Goal: Task Accomplishment & Management: Manage account settings

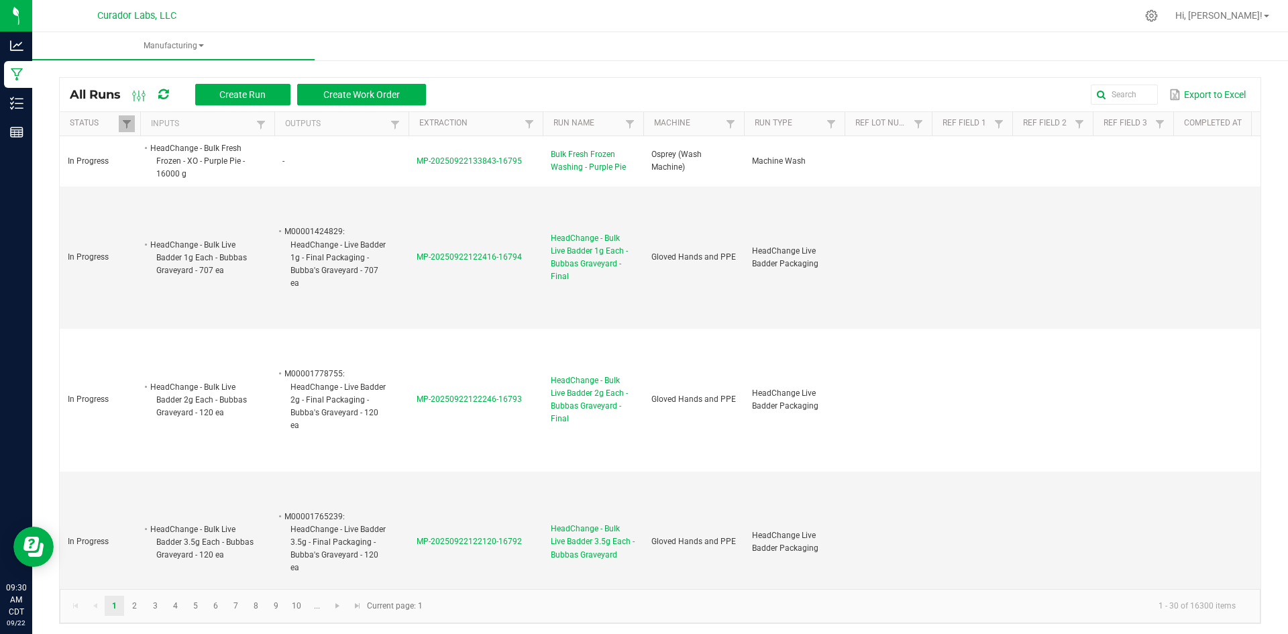
click at [163, 94] on icon at bounding box center [163, 95] width 10 height 12
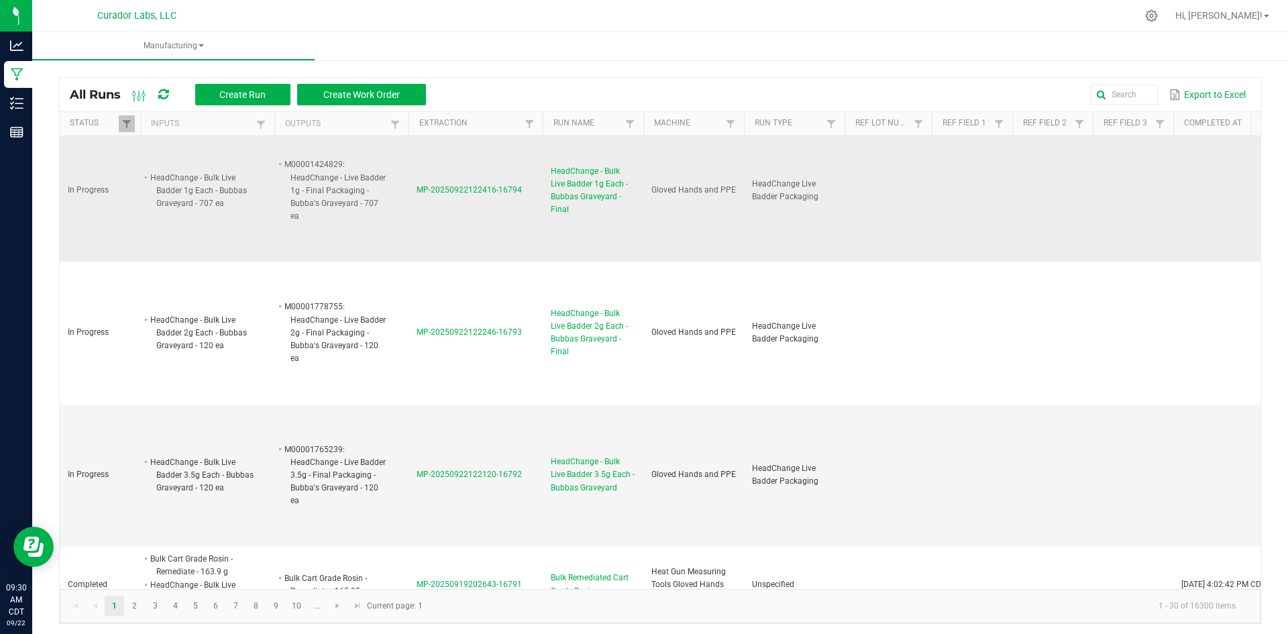
scroll to position [134, 0]
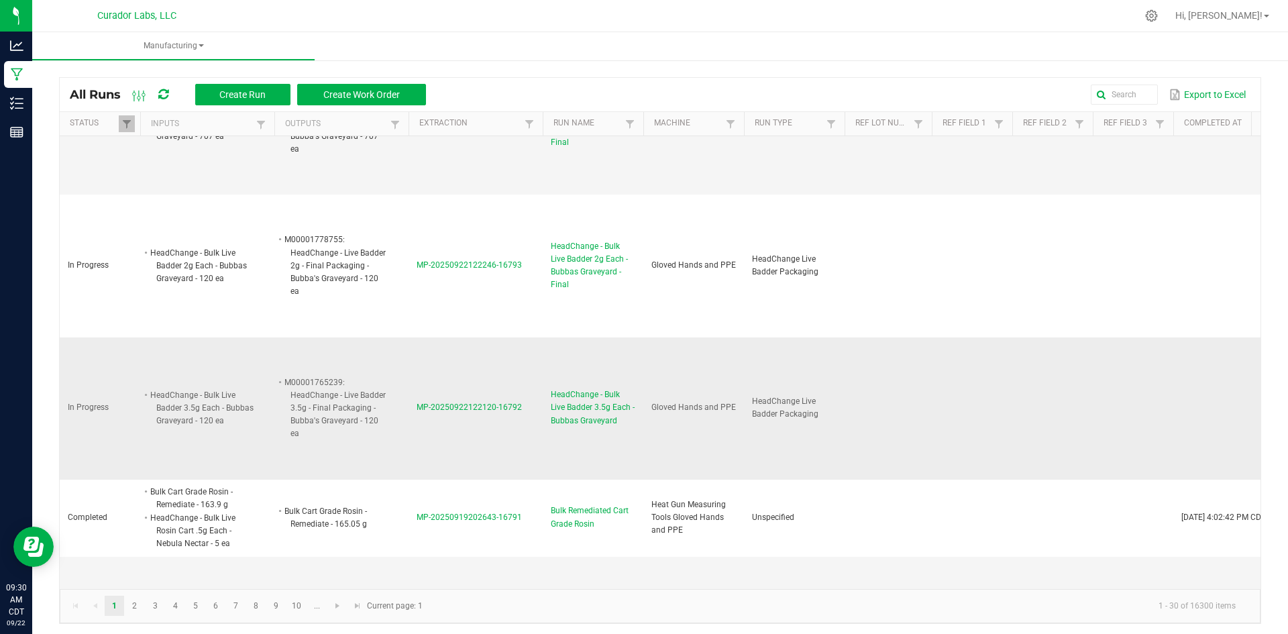
click at [583, 409] on span "HeadChange - Bulk Live Badder 3.5g Each - Bubbas Graveyard" at bounding box center [593, 407] width 85 height 39
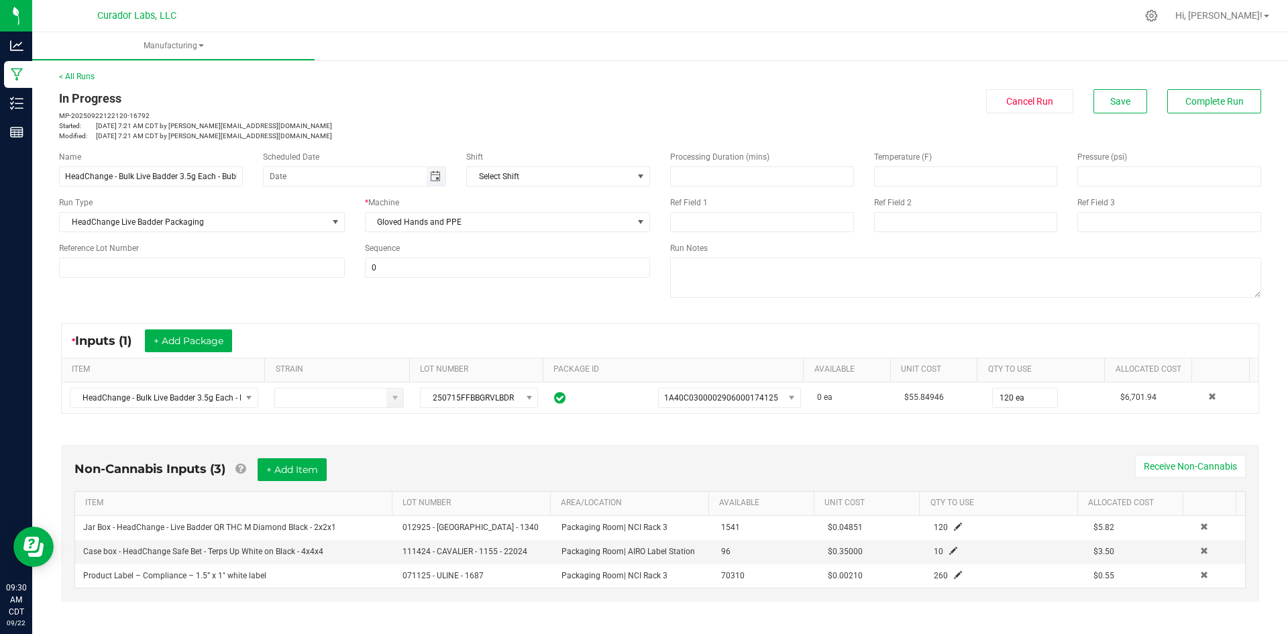
click at [434, 172] on span "Toggle calendar" at bounding box center [436, 176] width 19 height 19
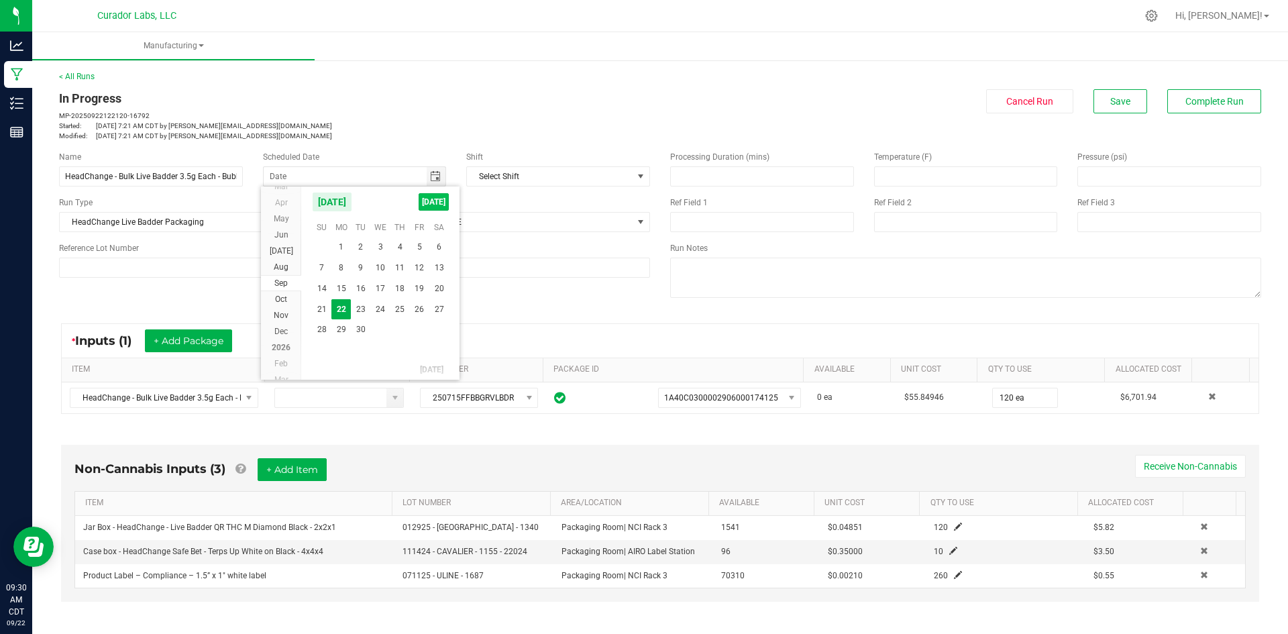
click at [443, 201] on span "[DATE]" at bounding box center [434, 201] width 30 height 17
type input "[DATE]"
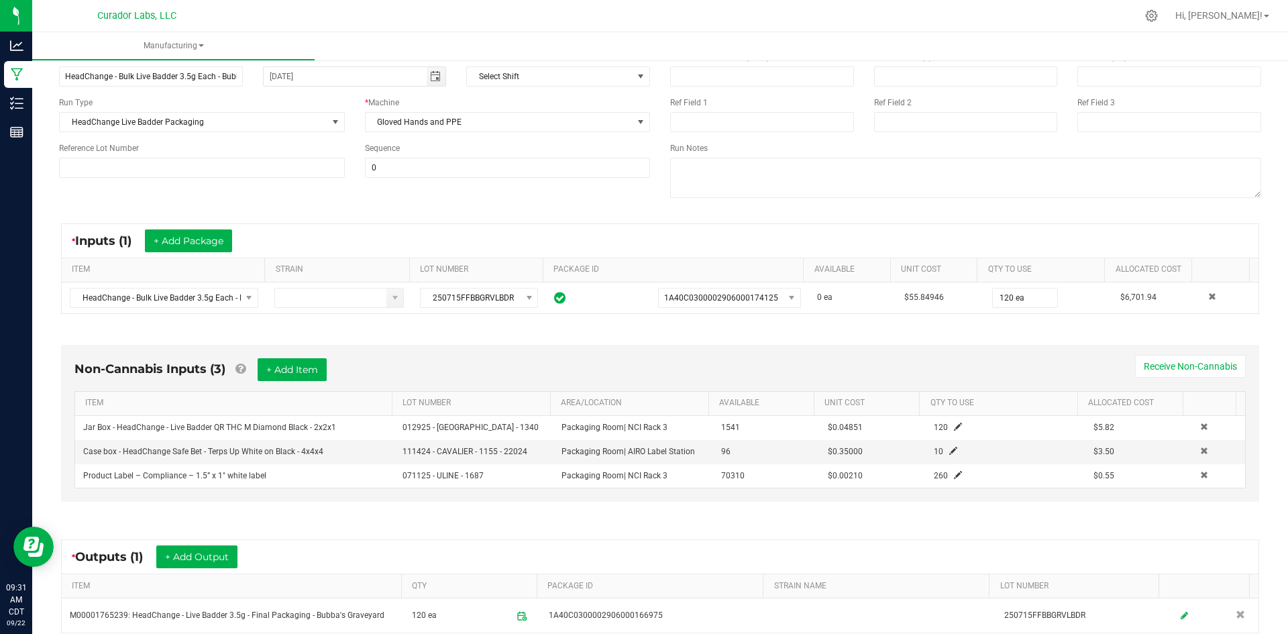
scroll to position [134, 0]
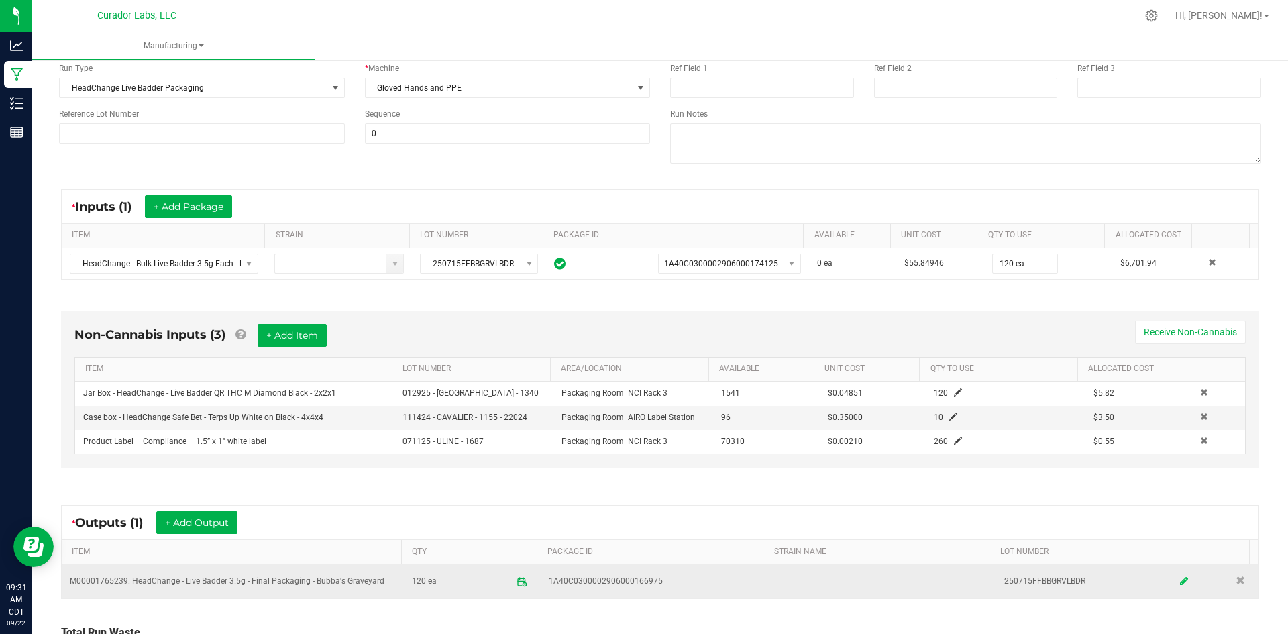
click at [1180, 577] on icon at bounding box center [1184, 581] width 8 height 9
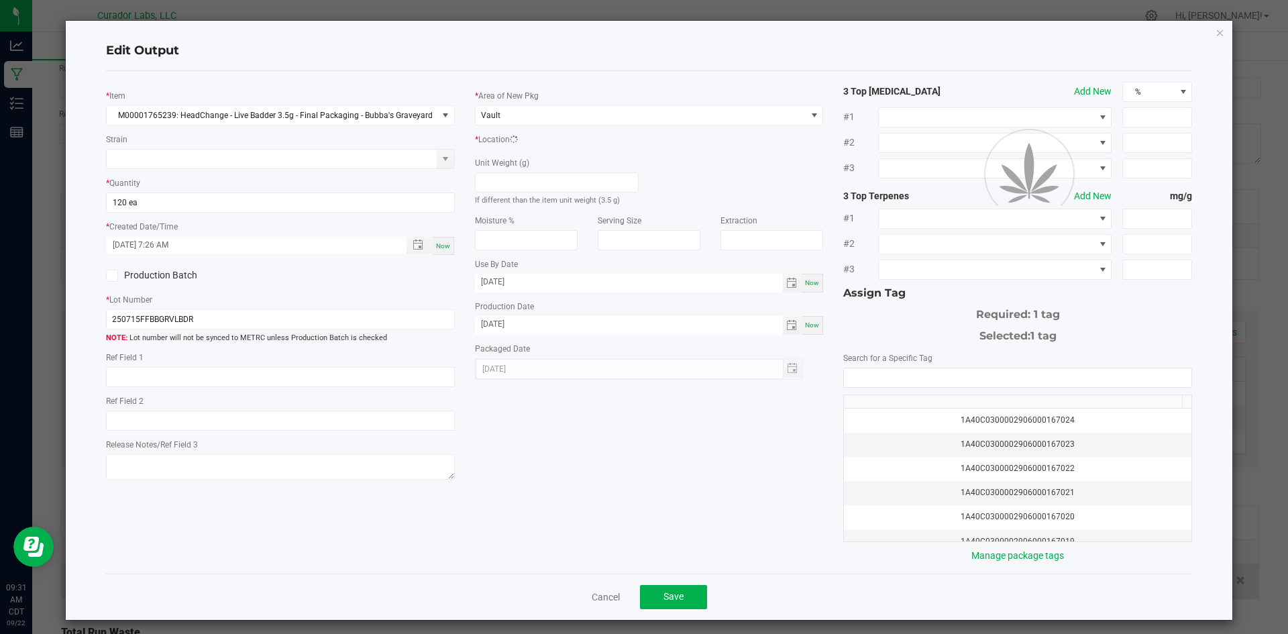
scroll to position [0, 0]
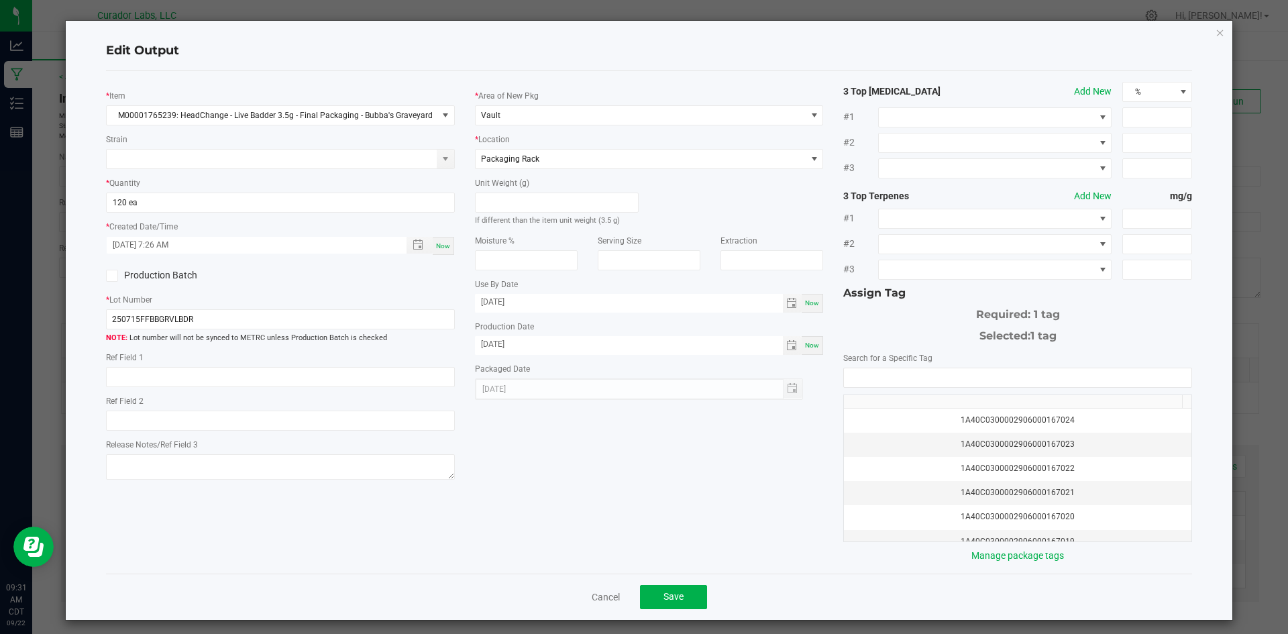
click at [1204, 38] on div "Edit Output * Item M00001765239: HeadChange - Live Badder 3.5g - Final Packagin…" at bounding box center [649, 320] width 1167 height 599
click at [1216, 30] on icon "button" at bounding box center [1220, 32] width 9 height 16
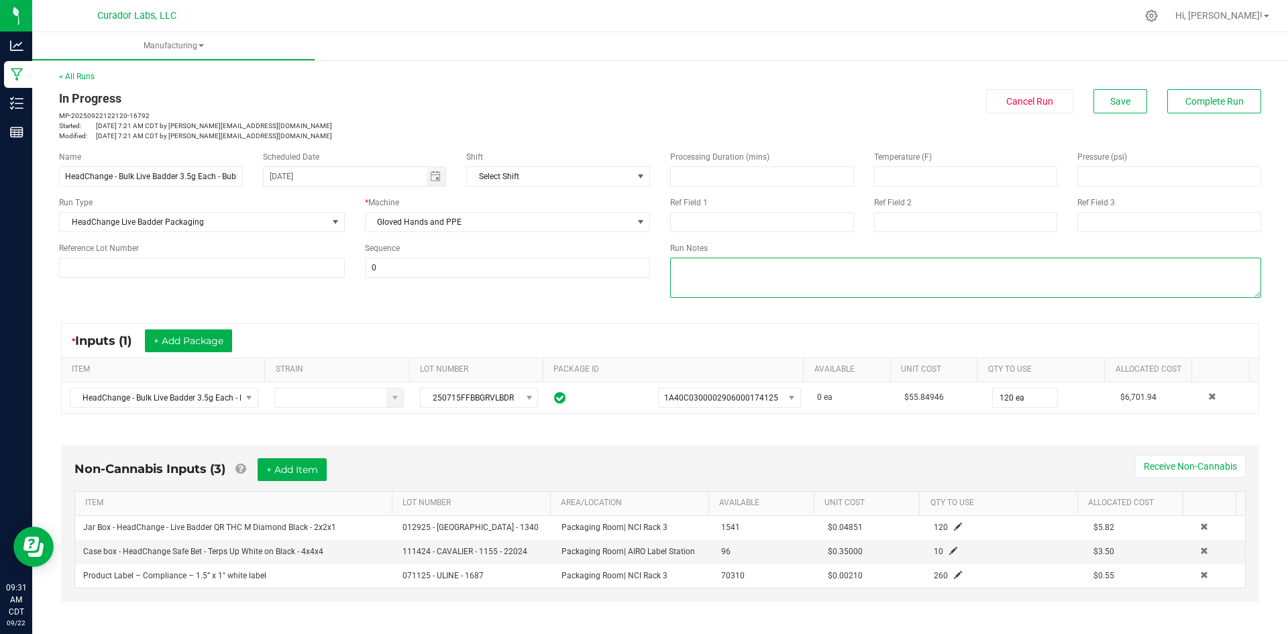
click at [796, 275] on textarea at bounding box center [965, 278] width 591 height 40
type textarea "qc=sh"
click at [1110, 103] on span "Save" at bounding box center [1120, 101] width 20 height 11
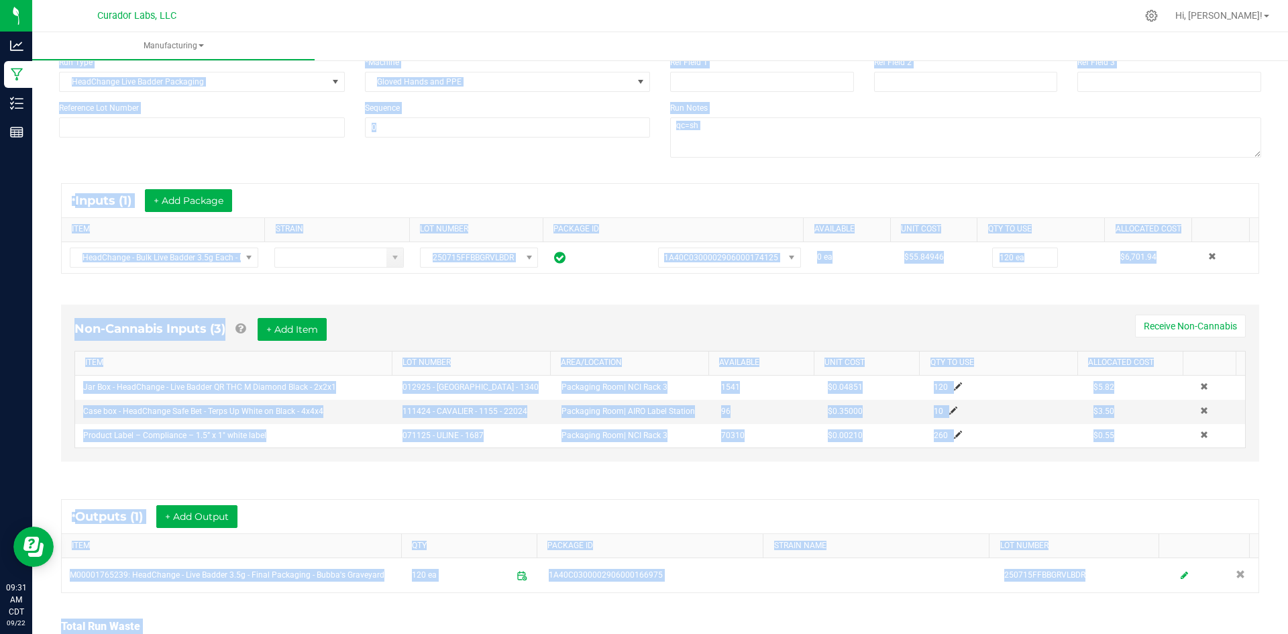
scroll to position [252, 0]
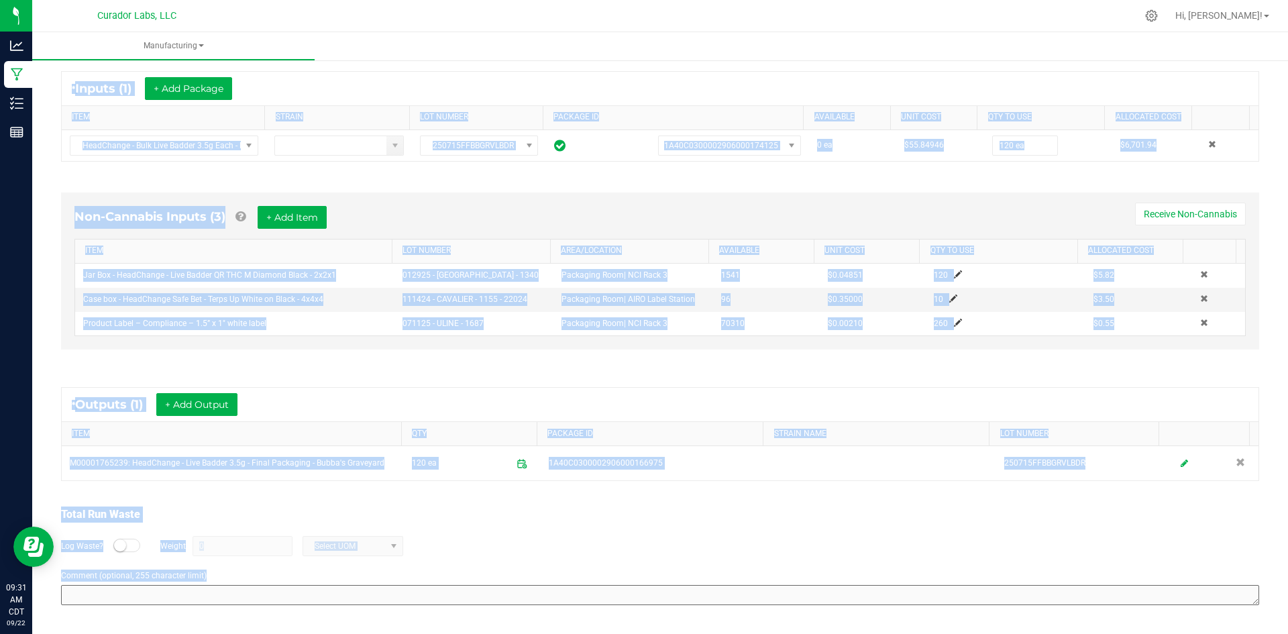
drag, startPoint x: 60, startPoint y: 95, endPoint x: 429, endPoint y: 604, distance: 628.9
click at [589, 633] on html "Analytics Manufacturing Inventory Reports 09:31 AM CDT 09/22/2025 09/22 Curador…" at bounding box center [644, 317] width 1288 height 634
copy manufacturing-process-run "In Progress MP-20250922122120-16792 Started: Sep 22, 2025 7:21 AM CDT by grant@…"
click at [474, 392] on div "* Outputs (1) + Add Output" at bounding box center [660, 405] width 1197 height 34
click at [462, 352] on div "Non-Cannabis Inputs (3) + Add Item Receive Non-Cannabis ITEM LOT NUMBER AREA/LO…" at bounding box center [660, 274] width 1222 height 201
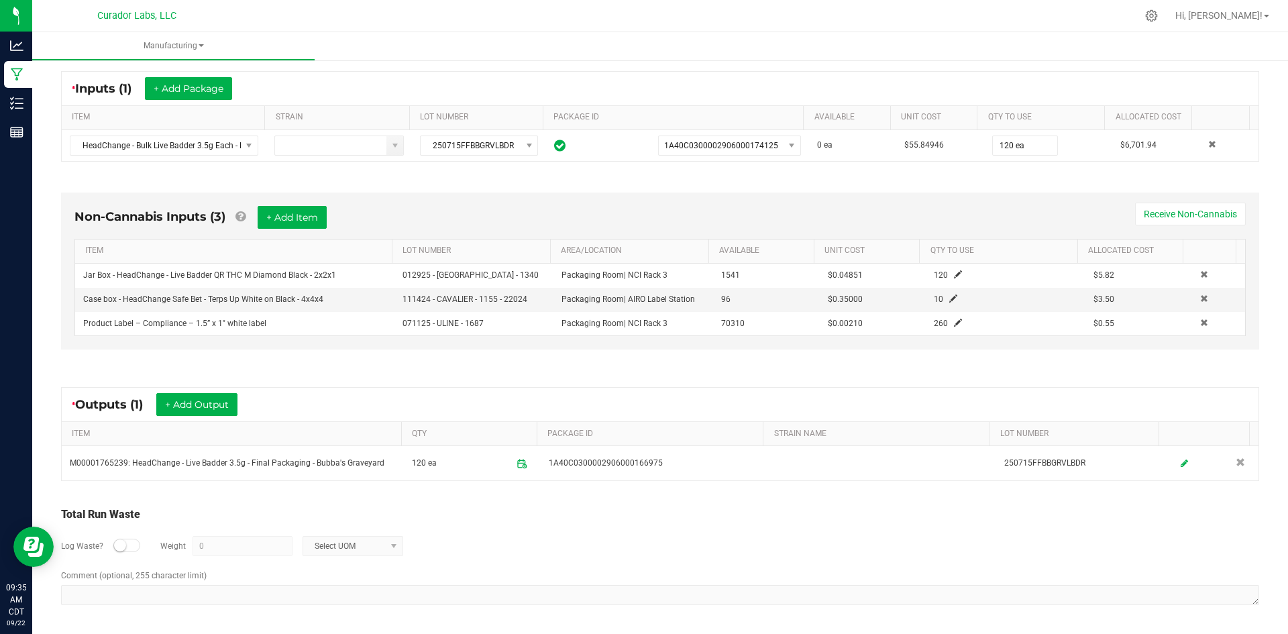
scroll to position [0, 0]
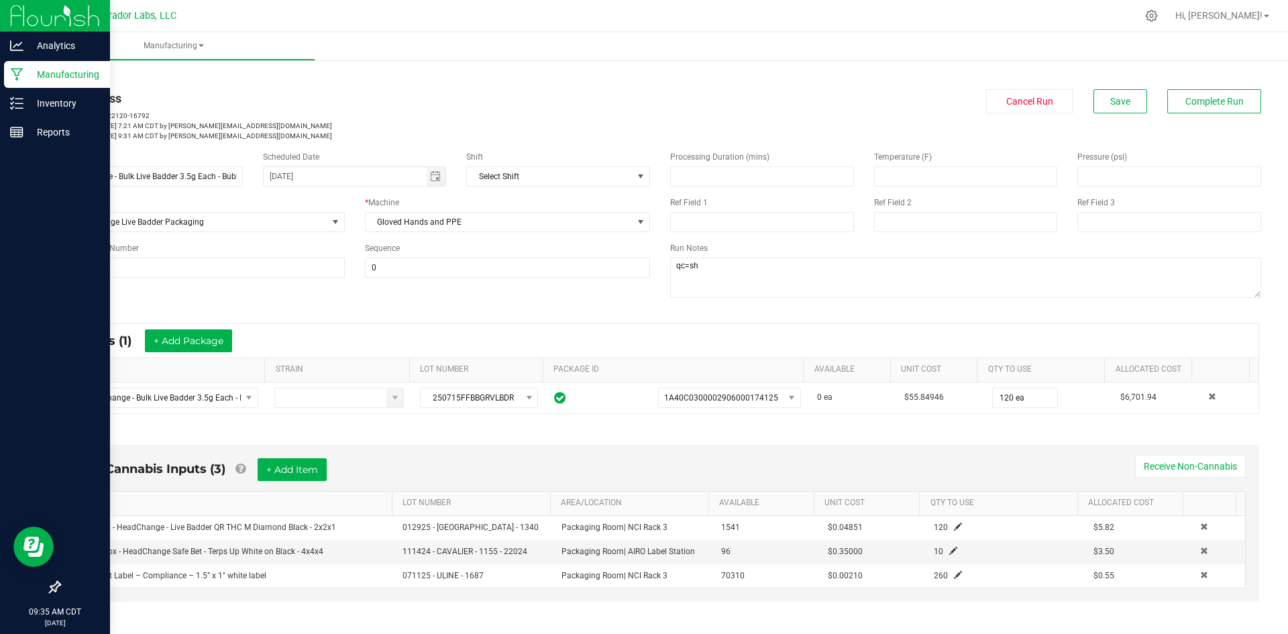
click at [7, 72] on div "Manufacturing" at bounding box center [57, 74] width 106 height 27
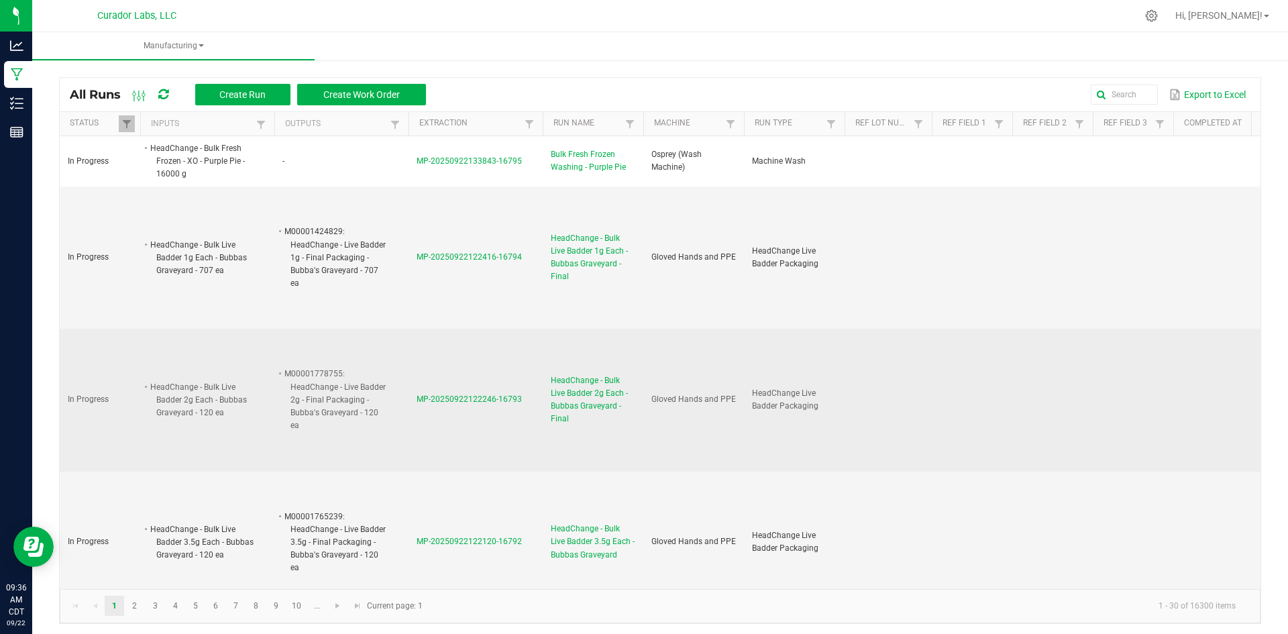
click at [572, 397] on span "HeadChange - Bulk Live Badder 2g Each - Bubbas Graveyard - Final" at bounding box center [593, 400] width 85 height 52
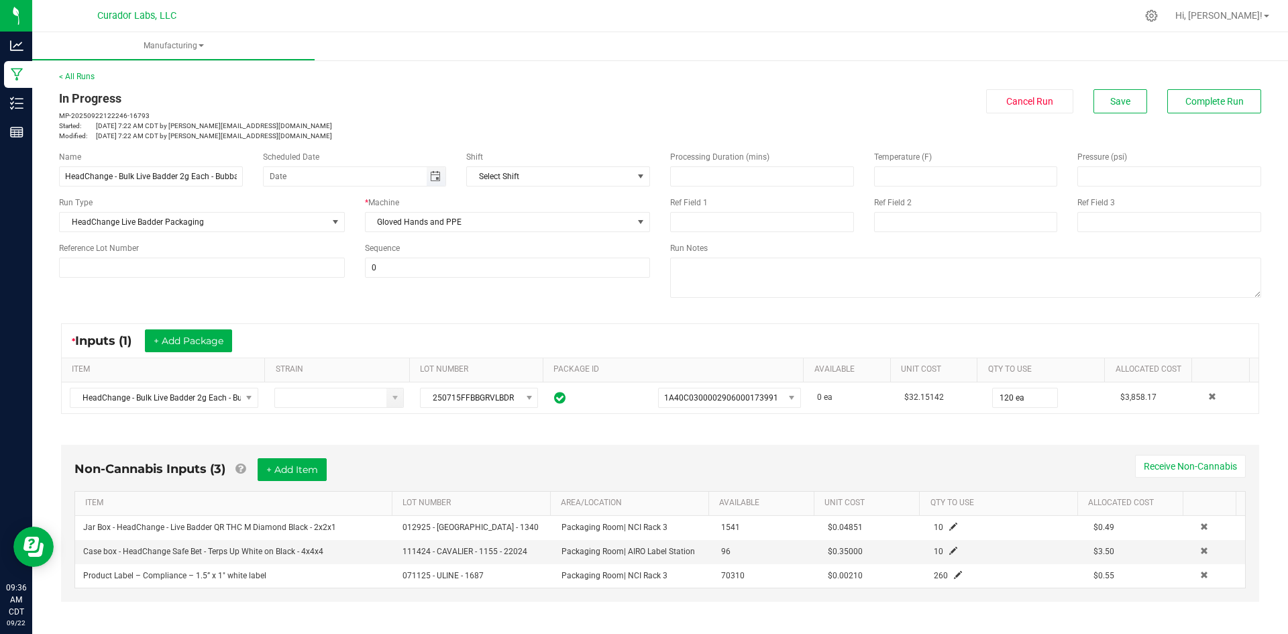
click at [431, 171] on span "Toggle calendar" at bounding box center [435, 176] width 11 height 11
click at [428, 198] on span "TODAY" at bounding box center [434, 201] width 30 height 17
type input "[DATE]"
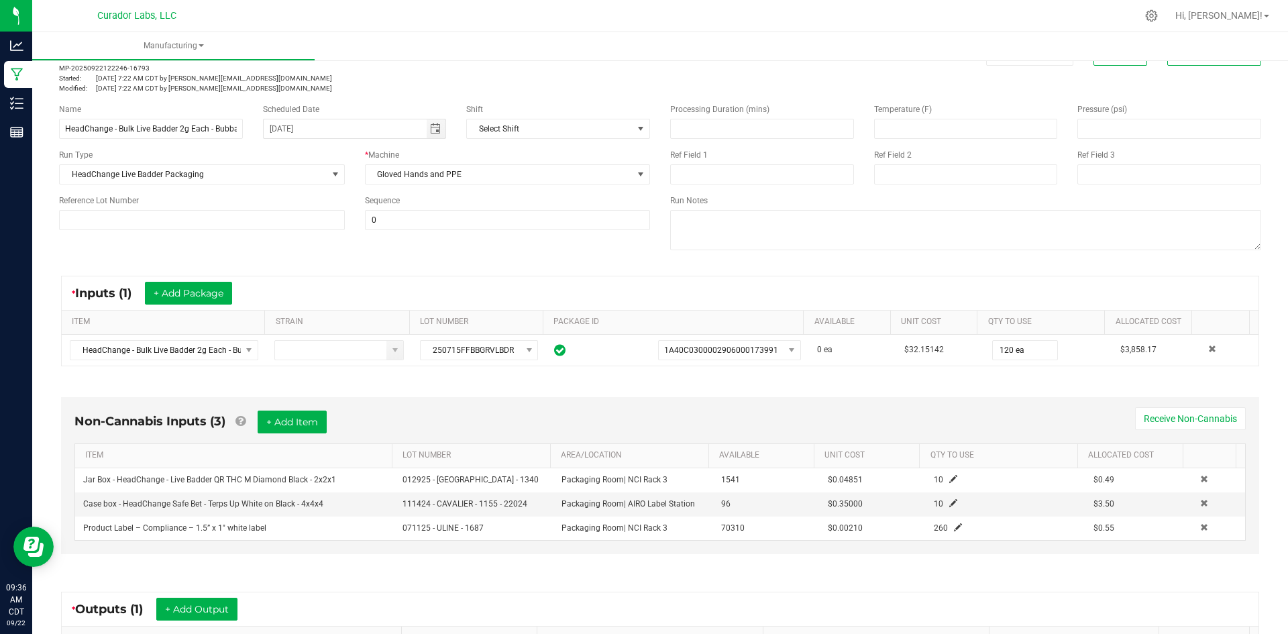
scroll to position [134, 0]
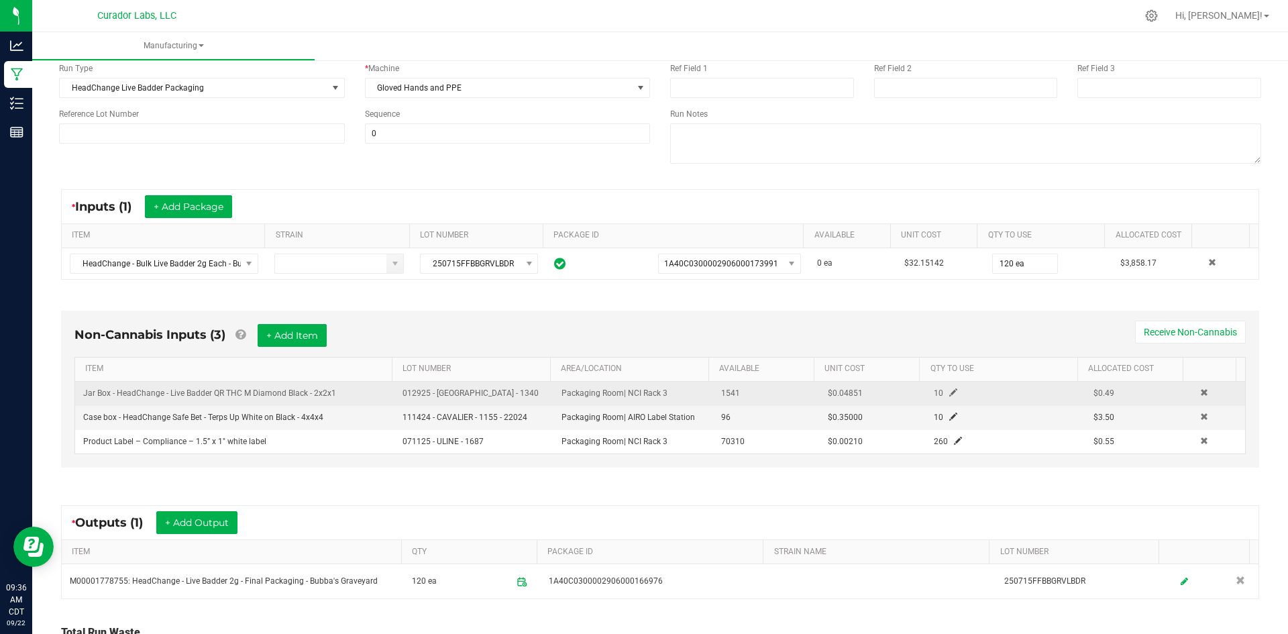
click at [949, 390] on span at bounding box center [953, 392] width 8 height 8
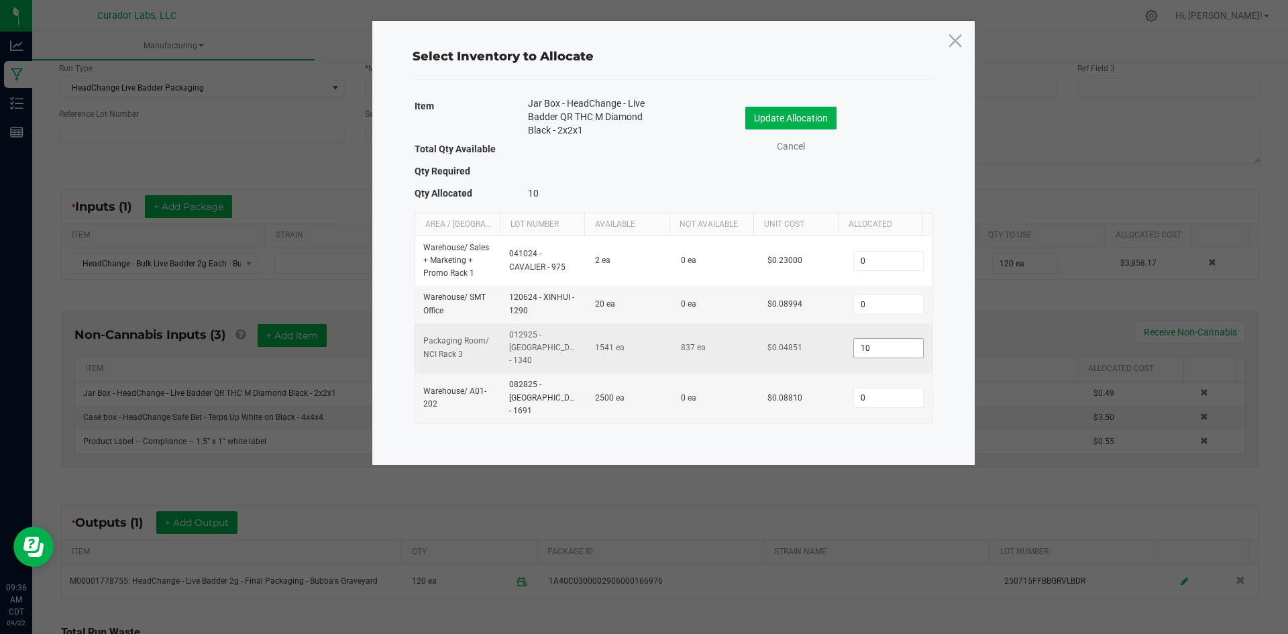
click at [870, 351] on span "10" at bounding box center [888, 348] width 70 height 20
drag, startPoint x: 866, startPoint y: 329, endPoint x: 860, endPoint y: 333, distance: 6.9
click at [861, 332] on td "10" at bounding box center [888, 348] width 86 height 50
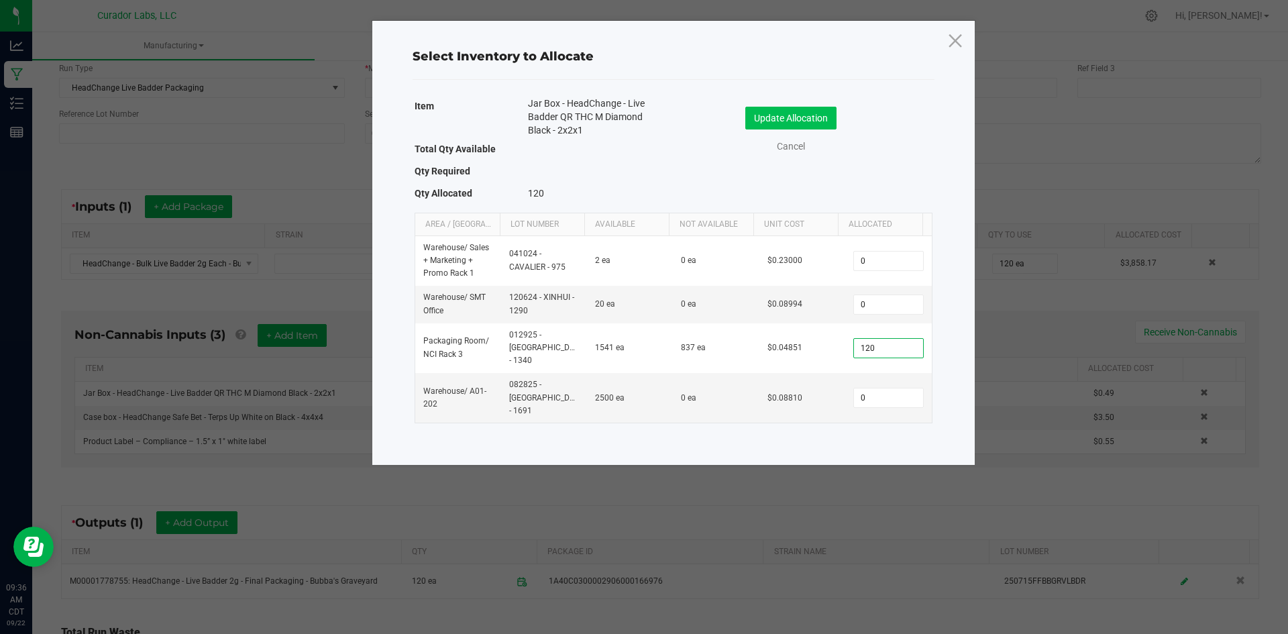
type input "120"
click at [782, 121] on button "Update Allocation" at bounding box center [790, 118] width 91 height 23
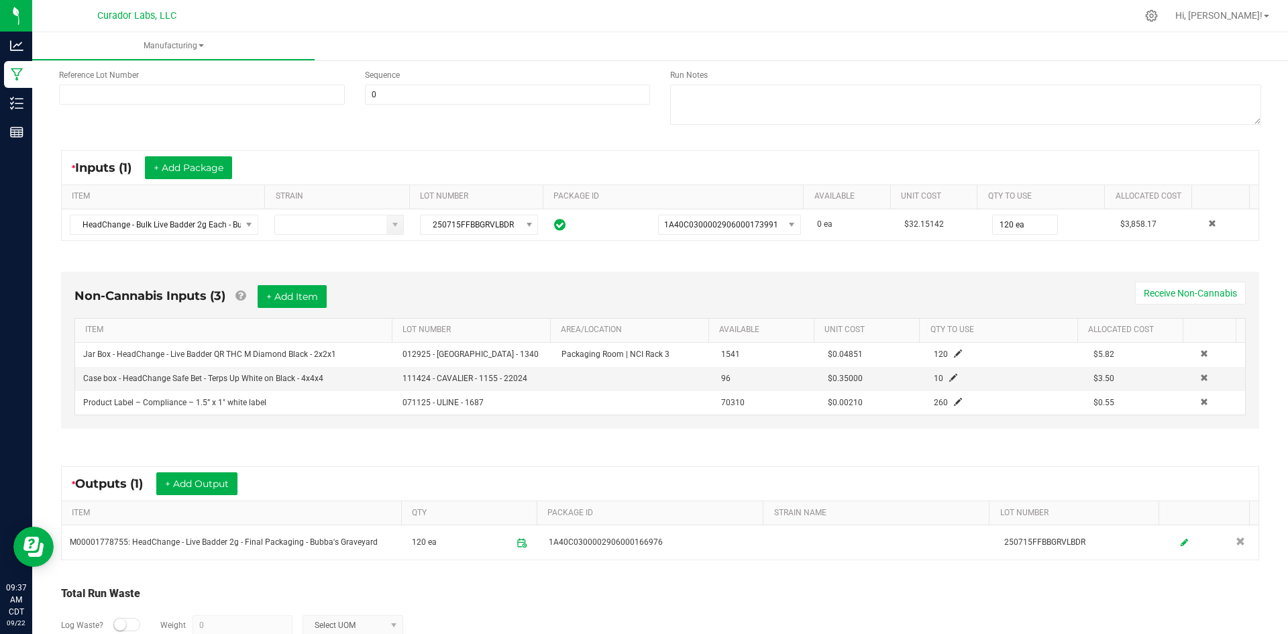
scroll to position [201, 0]
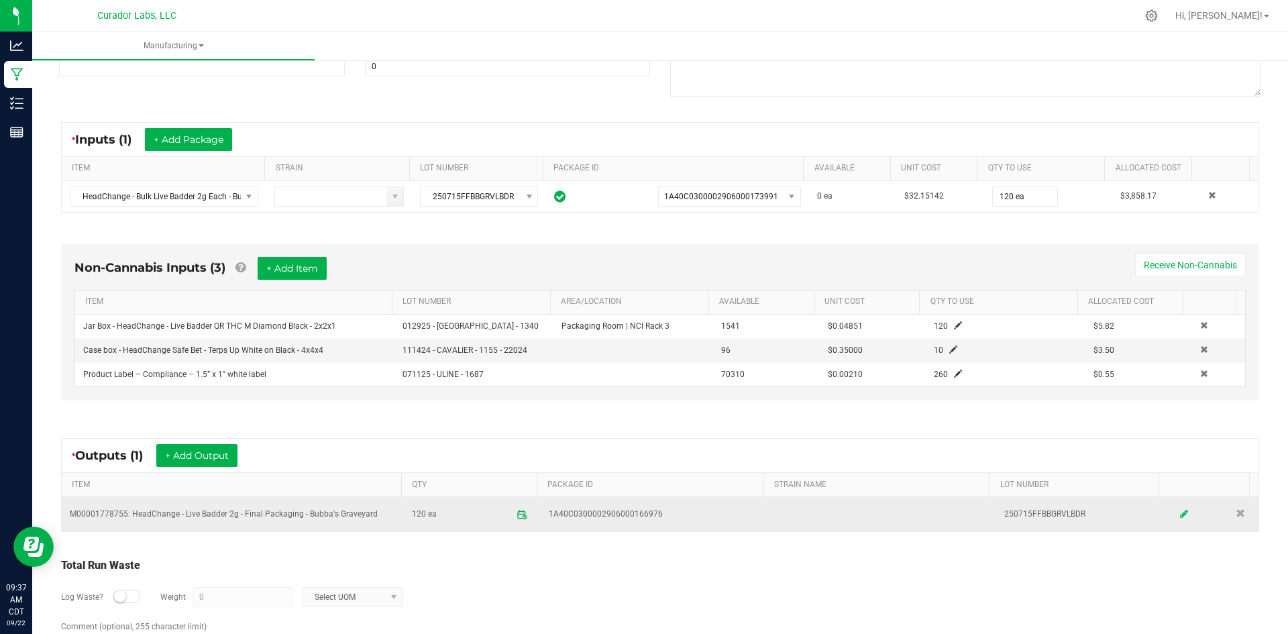
click at [1180, 510] on icon at bounding box center [1184, 514] width 8 height 9
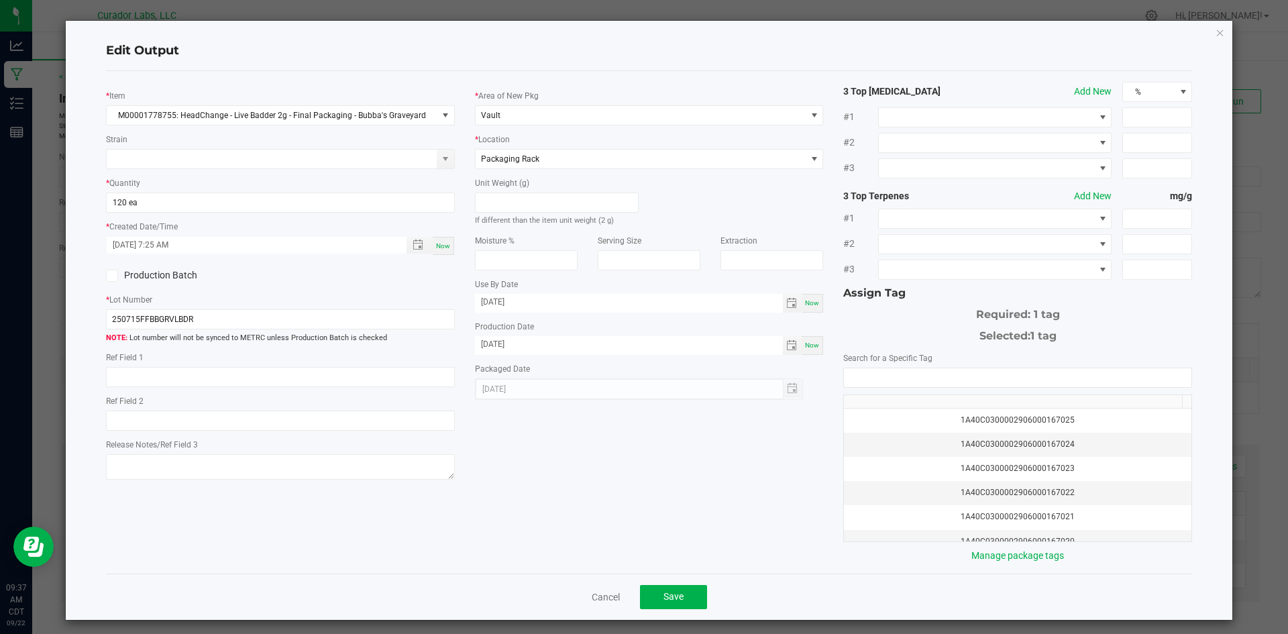
click at [1208, 42] on div "Edit Output * Item M00001778755: HeadChange - Live Badder 2g - Final Packaging …" at bounding box center [649, 320] width 1167 height 599
click at [1216, 33] on icon "button" at bounding box center [1220, 32] width 9 height 16
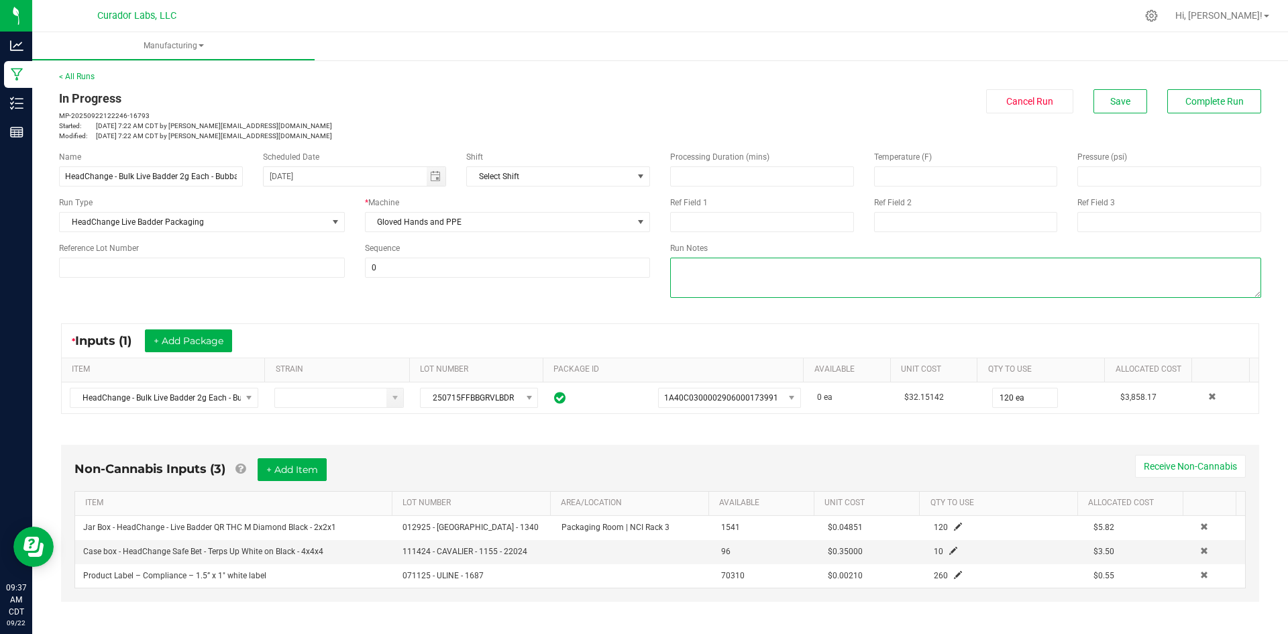
click at [879, 286] on textarea at bounding box center [965, 278] width 591 height 40
type textarea "qc=sh"
click at [1133, 85] on div "< All Runs In Progress MP-20250922122246-16793 Started: Sep 22, 2025 7:22 AM CD…" at bounding box center [660, 105] width 1202 height 70
click at [1112, 110] on button "Save" at bounding box center [1121, 101] width 54 height 24
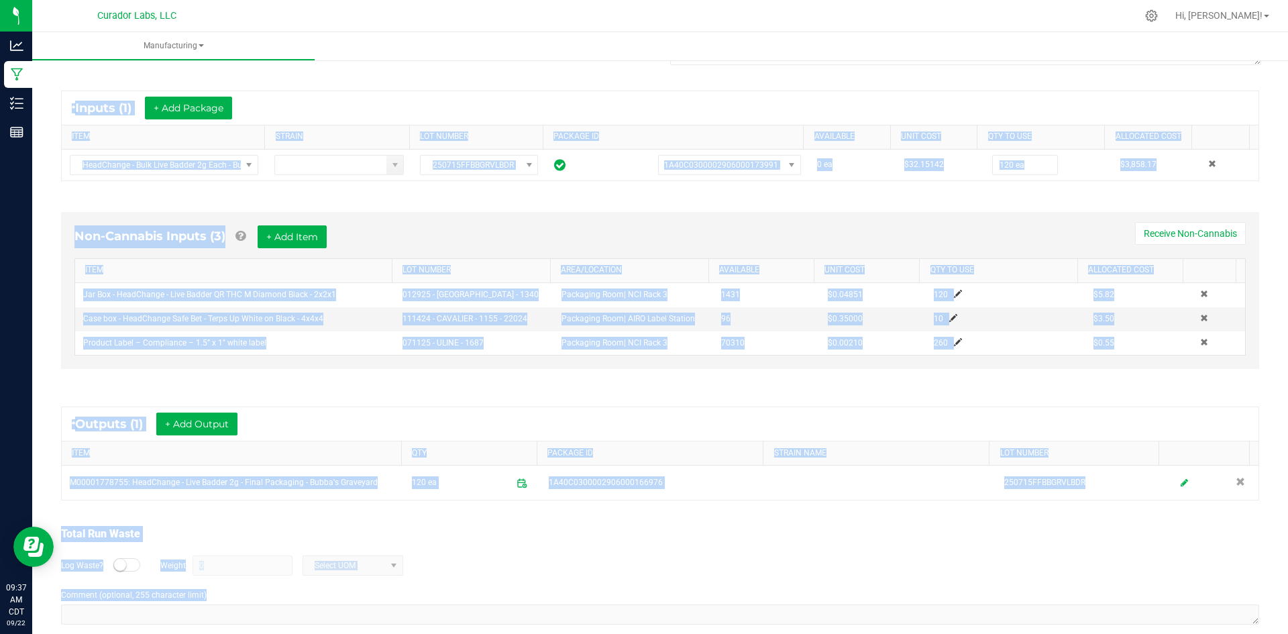
scroll to position [252, 0]
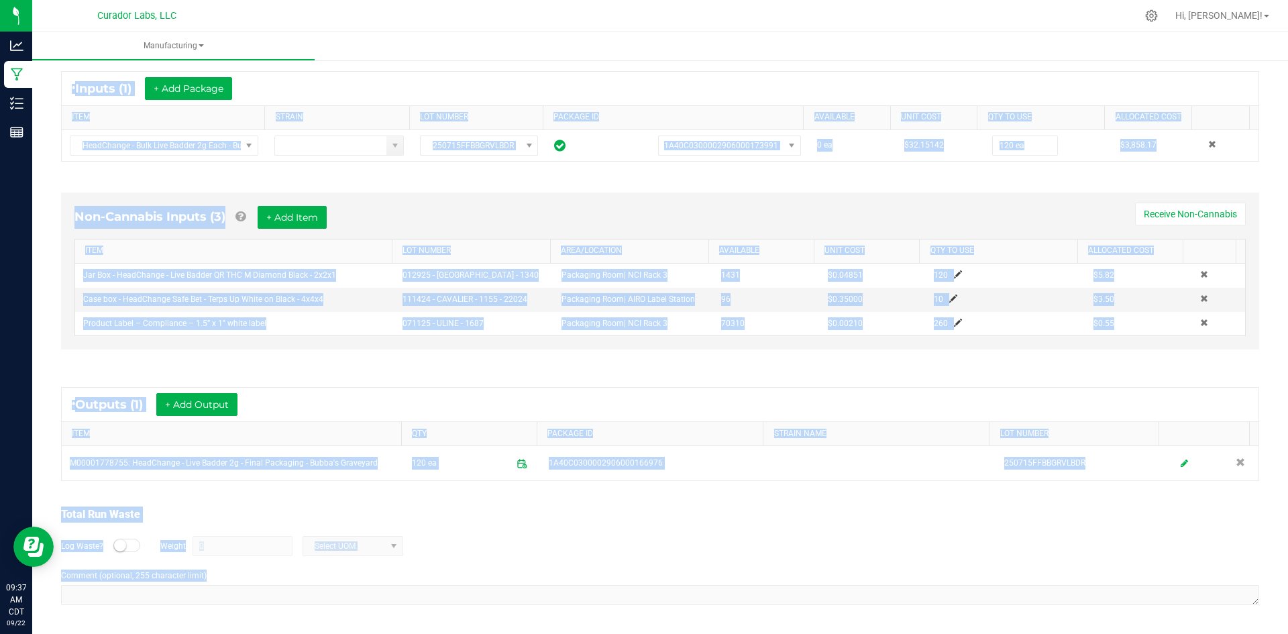
drag, startPoint x: 59, startPoint y: 97, endPoint x: 843, endPoint y: 562, distance: 911.5
click at [900, 574] on manufacturing-process-run "< All Runs In Progress MP-20250922122246-16793 Started: Sep 22, 2025 7:22 AM CD…" at bounding box center [660, 219] width 1202 height 802
copy manufacturing-process-run "In Progress MP-20250922122246-16793 Started: Sep 22, 2025 7:22 AM CDT by grant@…"
click at [410, 215] on div "Non-Cannabis Inputs (3) + Add Item Receive Non-Cannabis" at bounding box center [659, 222] width 1171 height 33
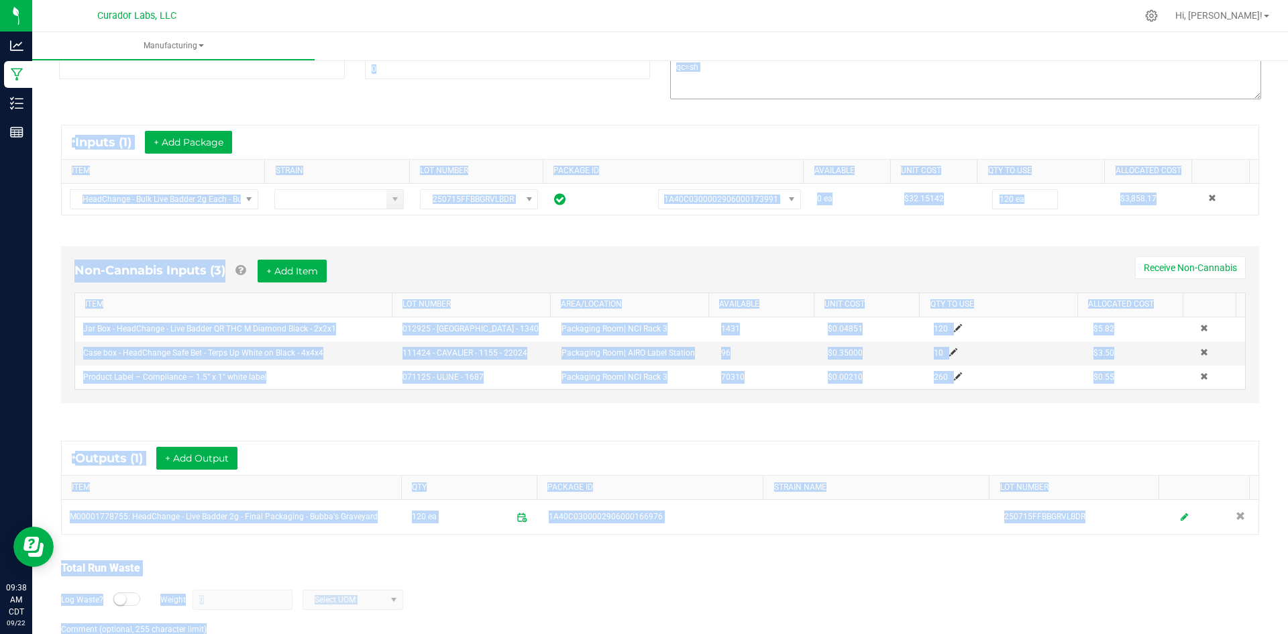
scroll to position [0, 0]
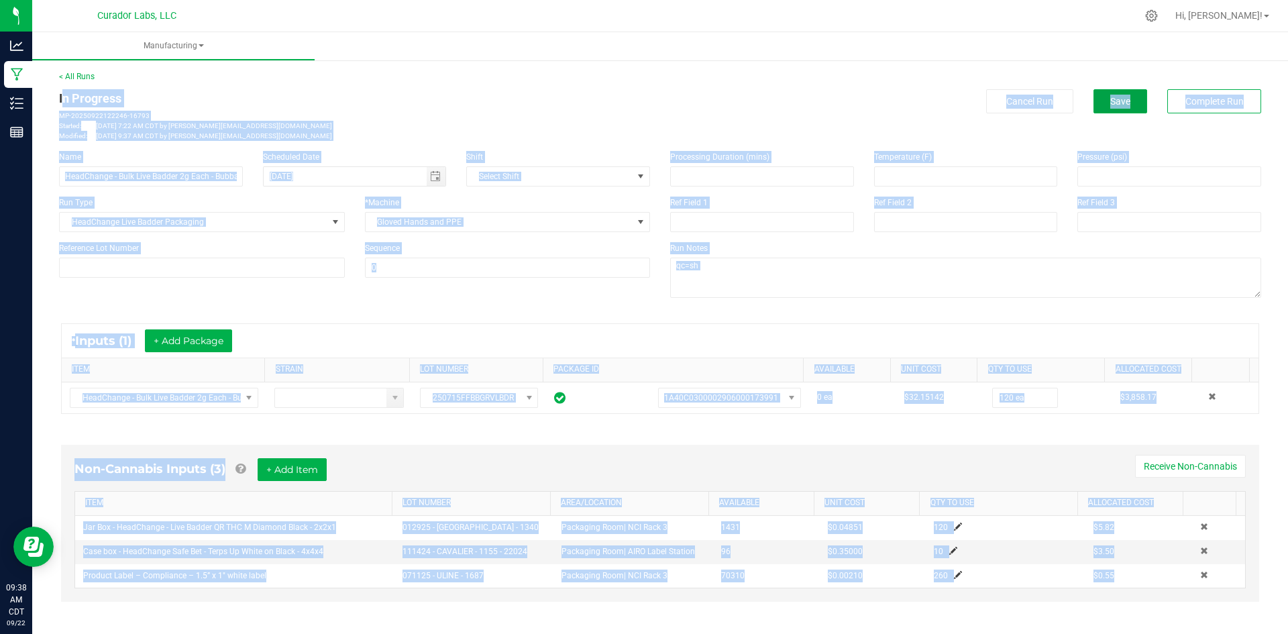
drag, startPoint x: 1098, startPoint y: 109, endPoint x: 1020, endPoint y: 148, distance: 87.0
click at [1096, 110] on button "Save" at bounding box center [1121, 101] width 54 height 24
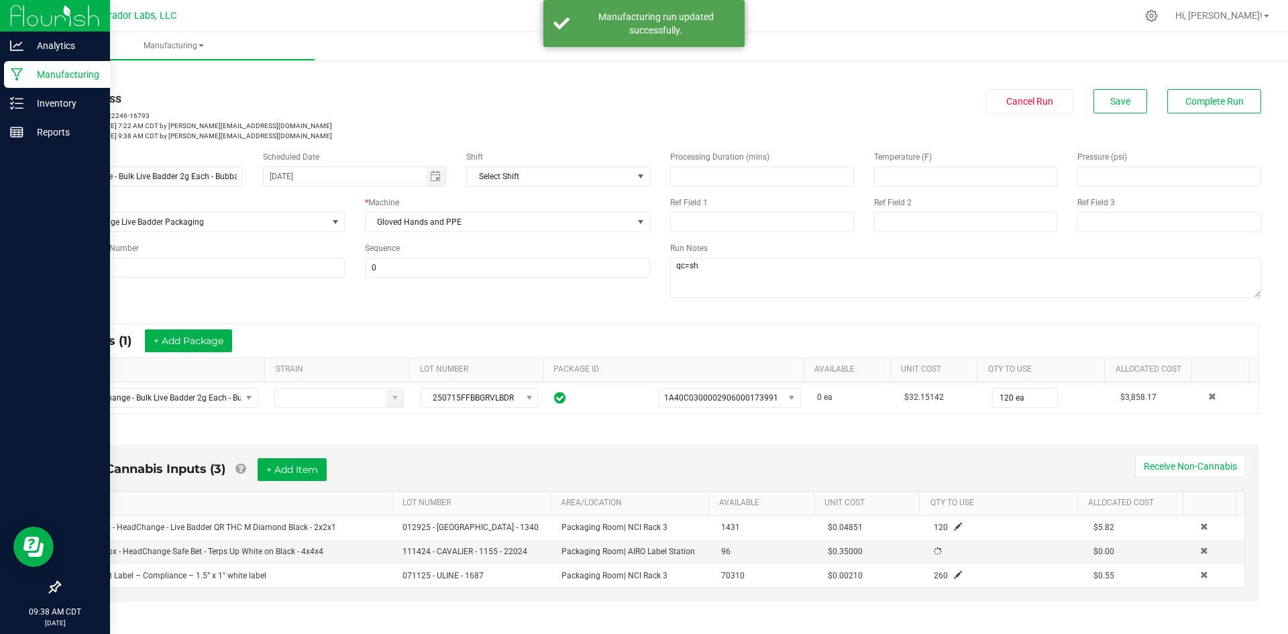
click at [42, 72] on p "Manufacturing" at bounding box center [63, 74] width 81 height 16
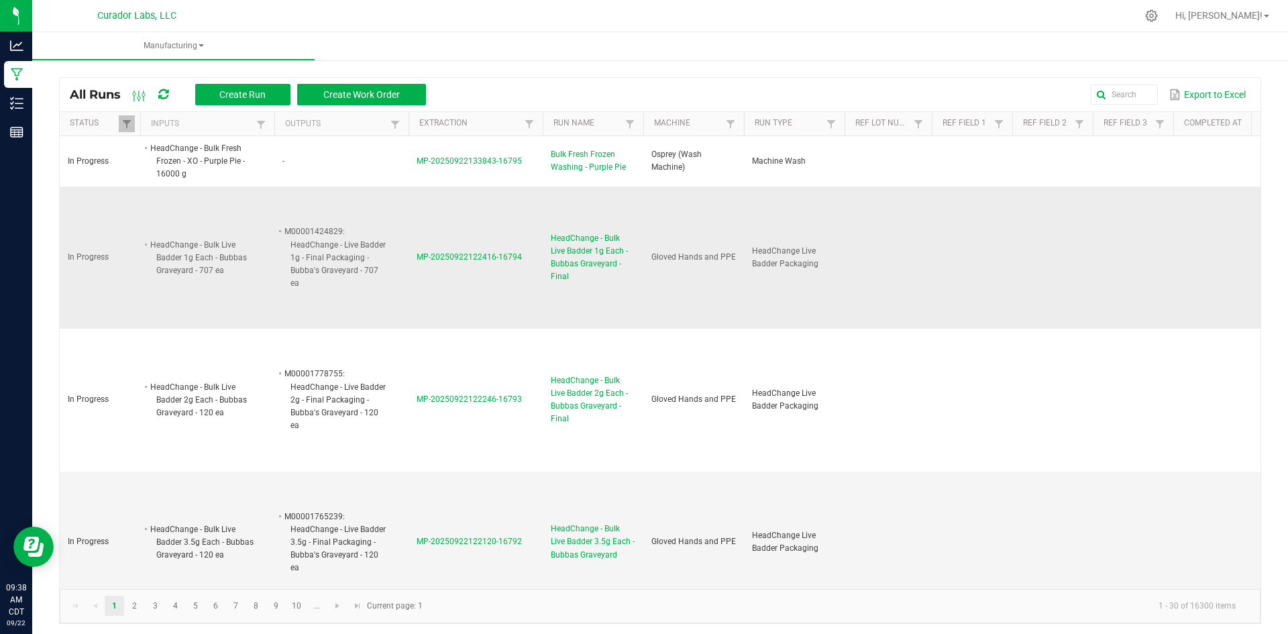
click at [570, 259] on span "HeadChange - Bulk Live Badder 1g Each - Bubbas Graveyard - Final" at bounding box center [593, 258] width 85 height 52
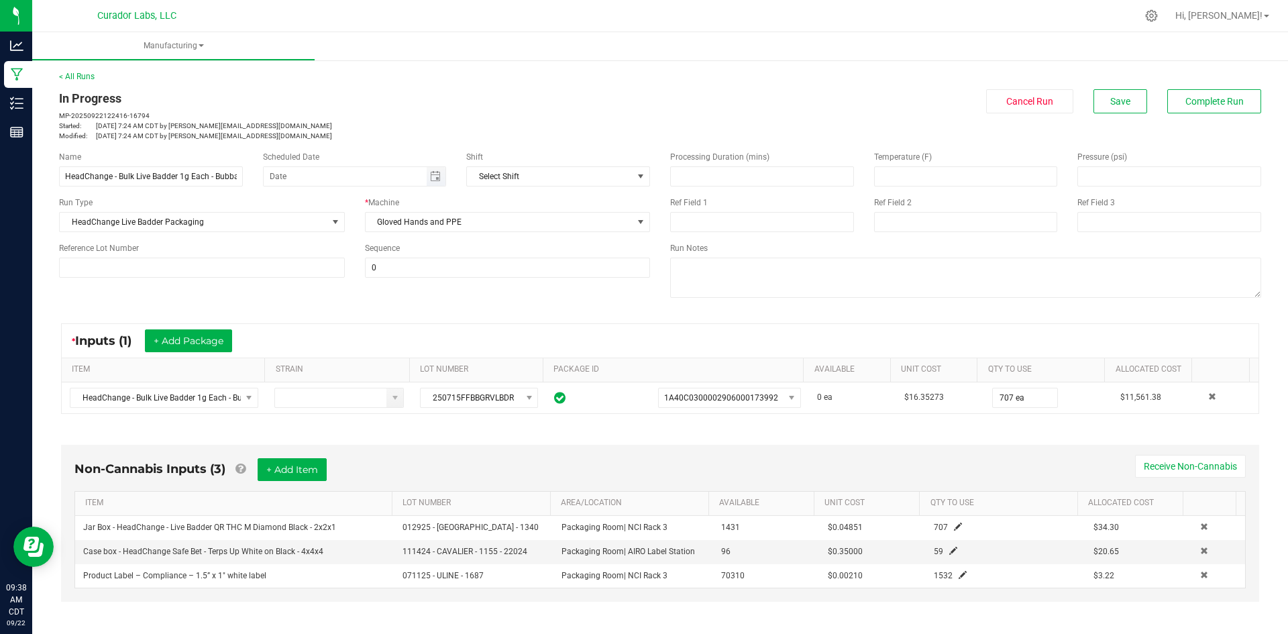
click at [434, 170] on span "Toggle calendar" at bounding box center [436, 176] width 19 height 19
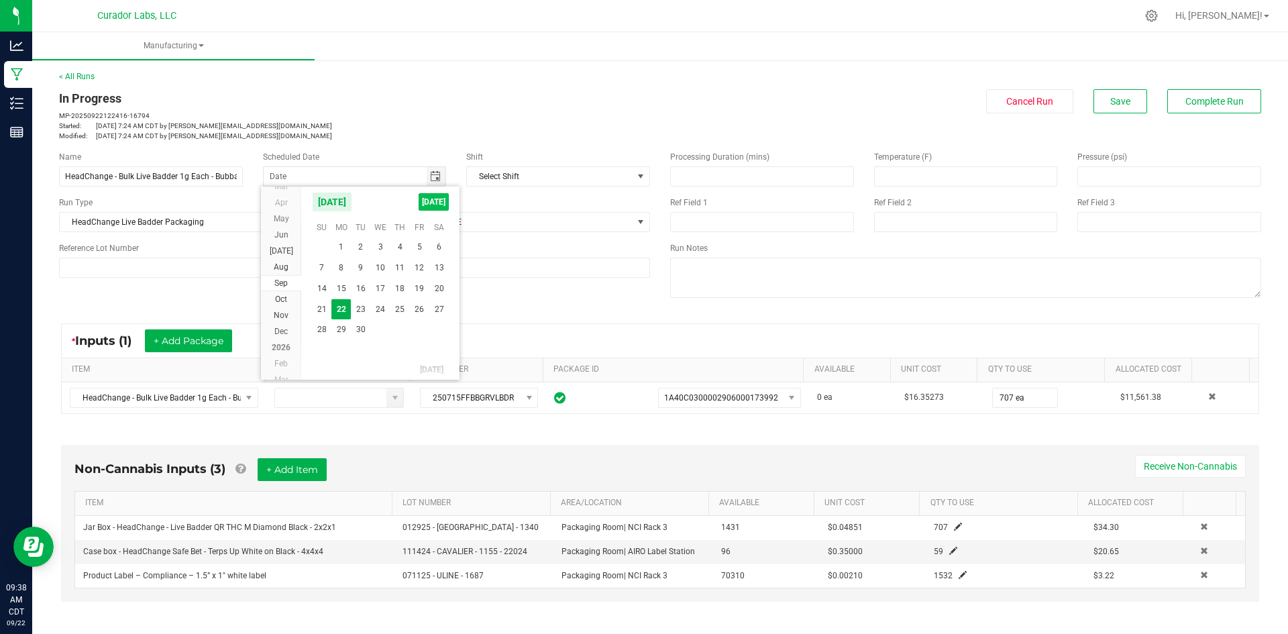
click at [429, 195] on span "TODAY" at bounding box center [434, 201] width 30 height 17
type input "[DATE]"
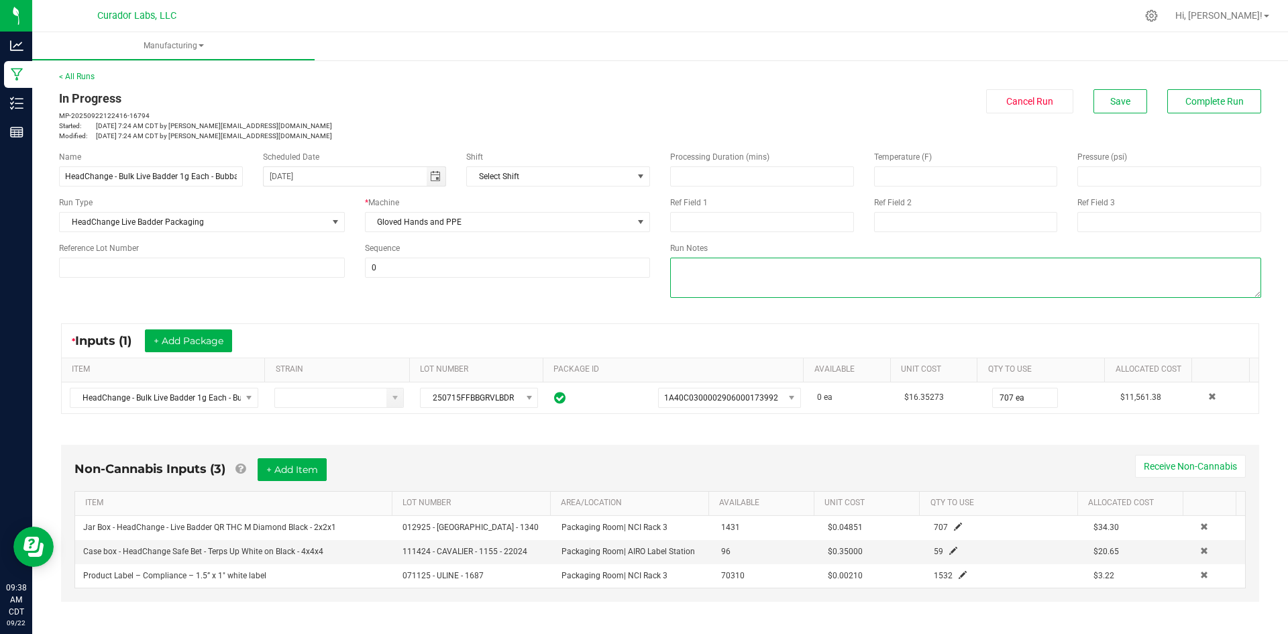
click at [850, 284] on textarea at bounding box center [965, 278] width 591 height 40
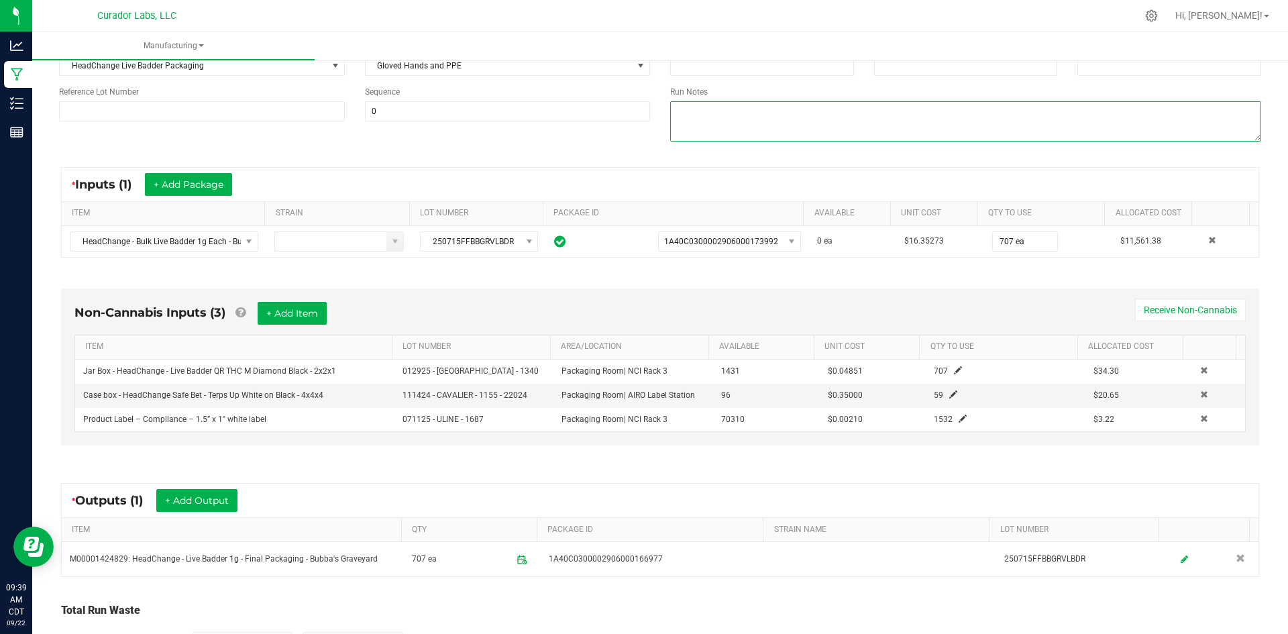
scroll to position [134, 0]
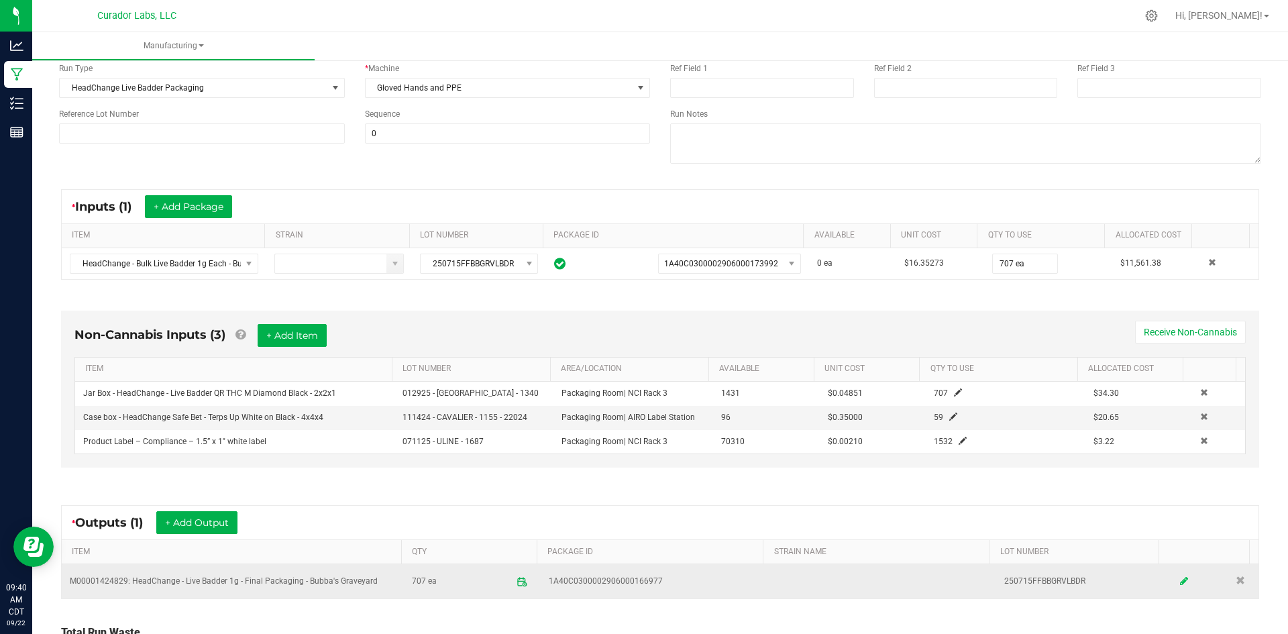
click at [1180, 580] on icon at bounding box center [1184, 581] width 8 height 9
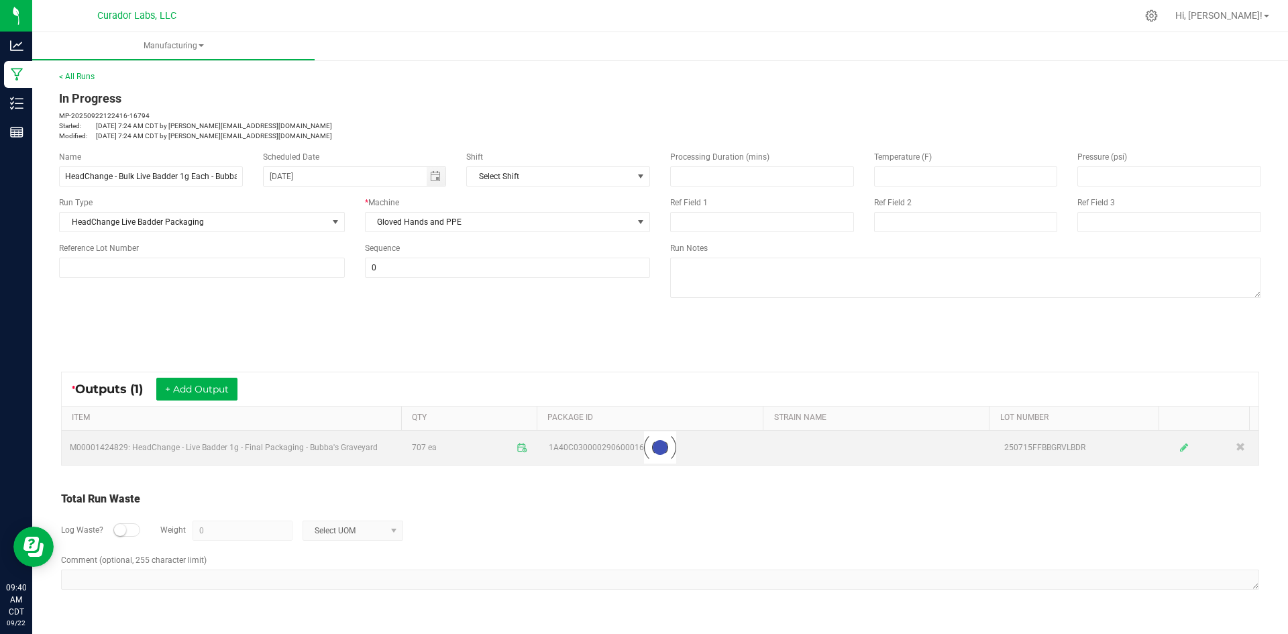
scroll to position [0, 0]
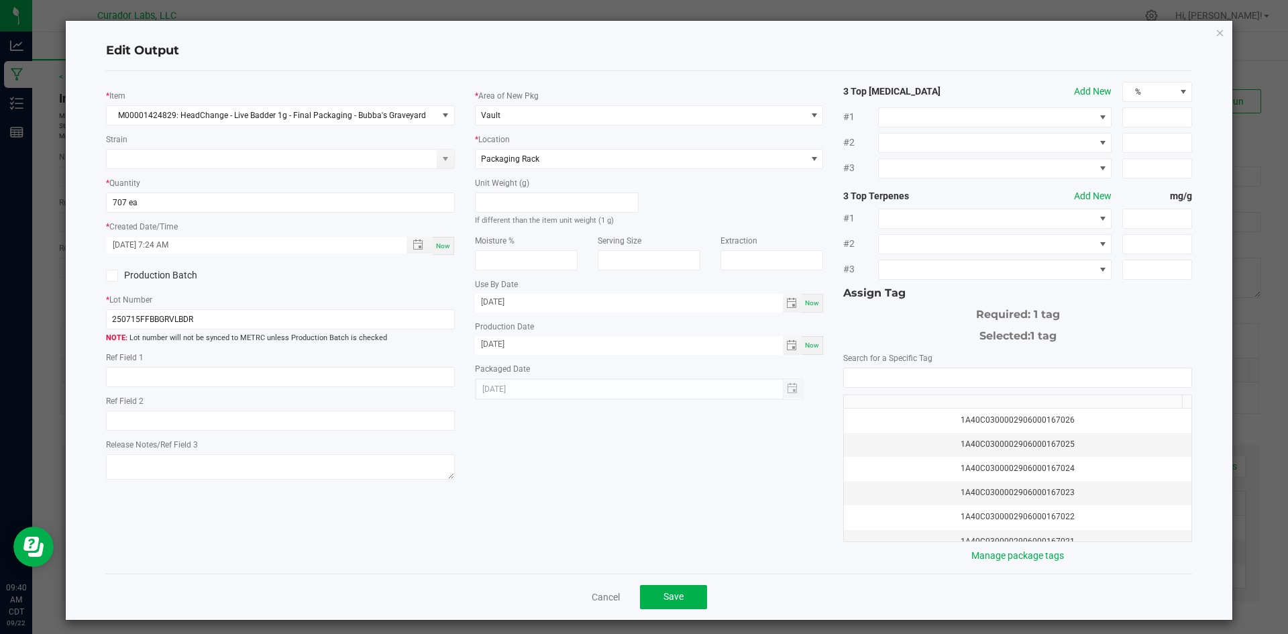
click at [1216, 35] on icon "button" at bounding box center [1220, 32] width 9 height 16
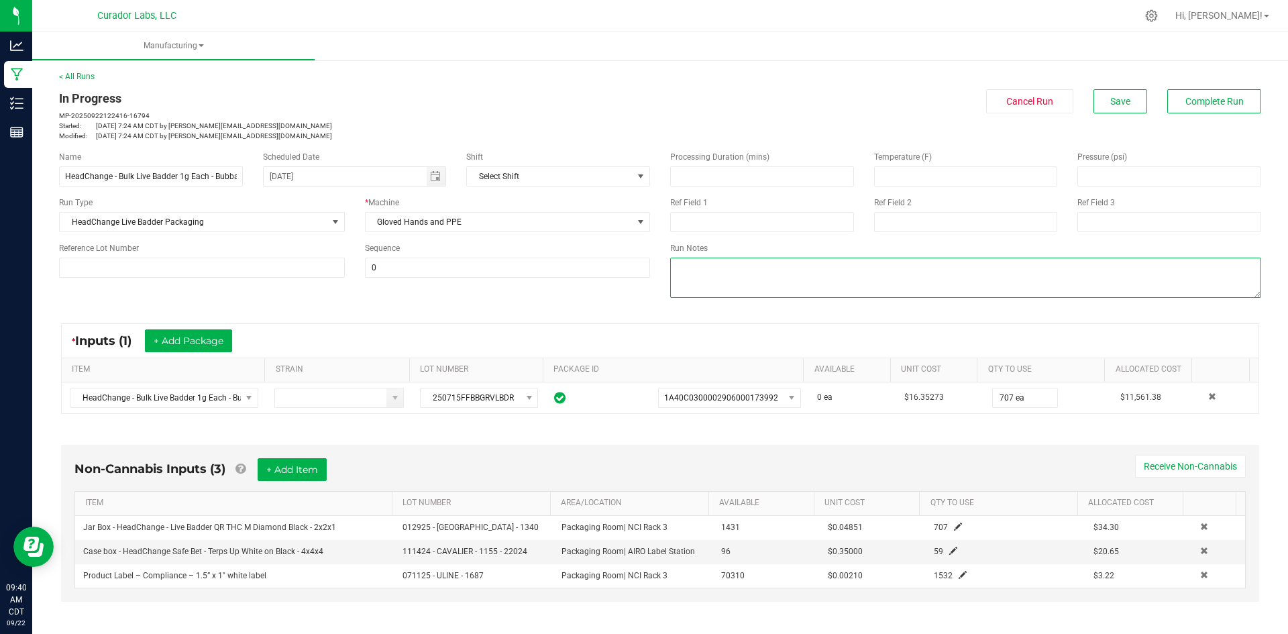
drag, startPoint x: 712, startPoint y: 288, endPoint x: 705, endPoint y: 293, distance: 8.6
click at [707, 293] on textarea at bounding box center [965, 278] width 591 height 40
type textarea "qc=sh"
click at [1113, 111] on button "Save" at bounding box center [1121, 101] width 54 height 24
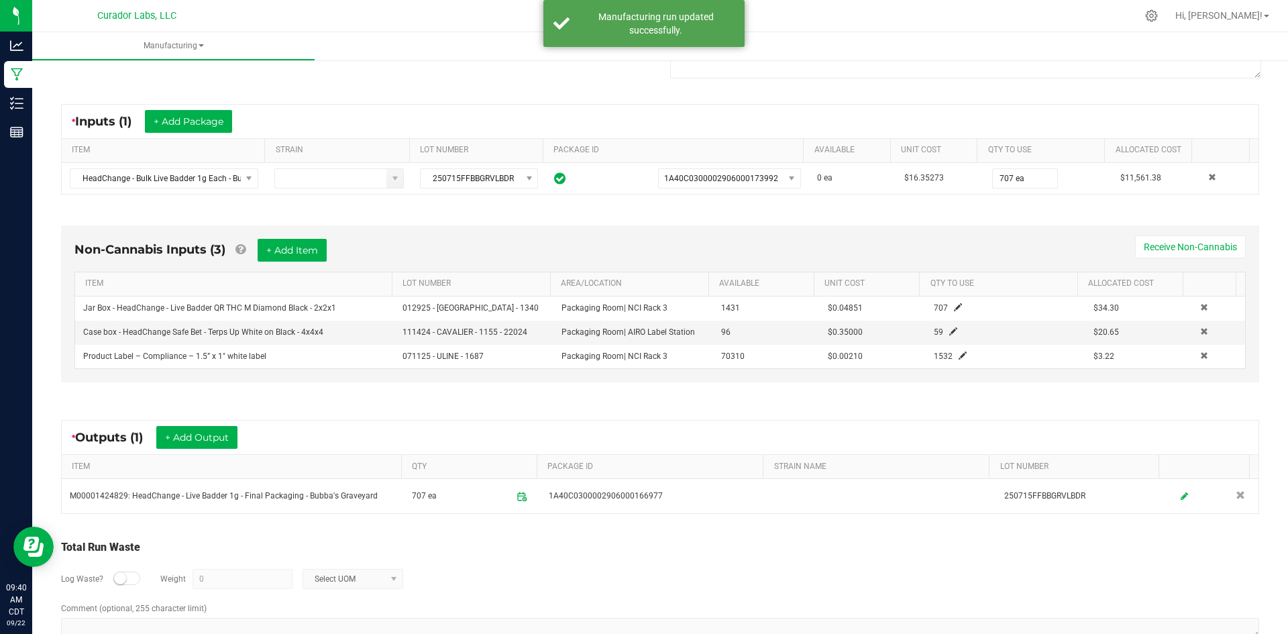
scroll to position [252, 0]
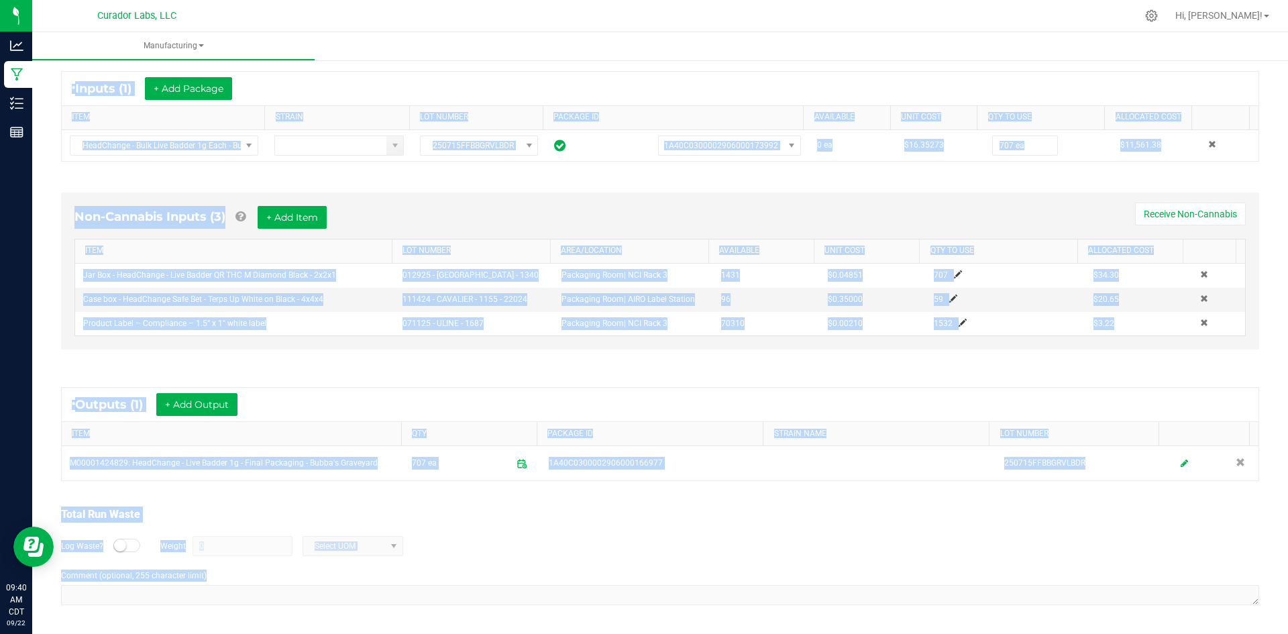
drag, startPoint x: 58, startPoint y: 95, endPoint x: 791, endPoint y: 625, distance: 903.9
click at [791, 625] on div "< All Runs In Progress MP-20250922122416-16794 Started: Sep 22, 2025 7:24 AM CD…" at bounding box center [660, 219] width 1256 height 829
copy manufacturing-process-run "In Progress MP-20250922122416-16794 Started: Sep 22, 2025 7:24 AM CDT by grant@…"
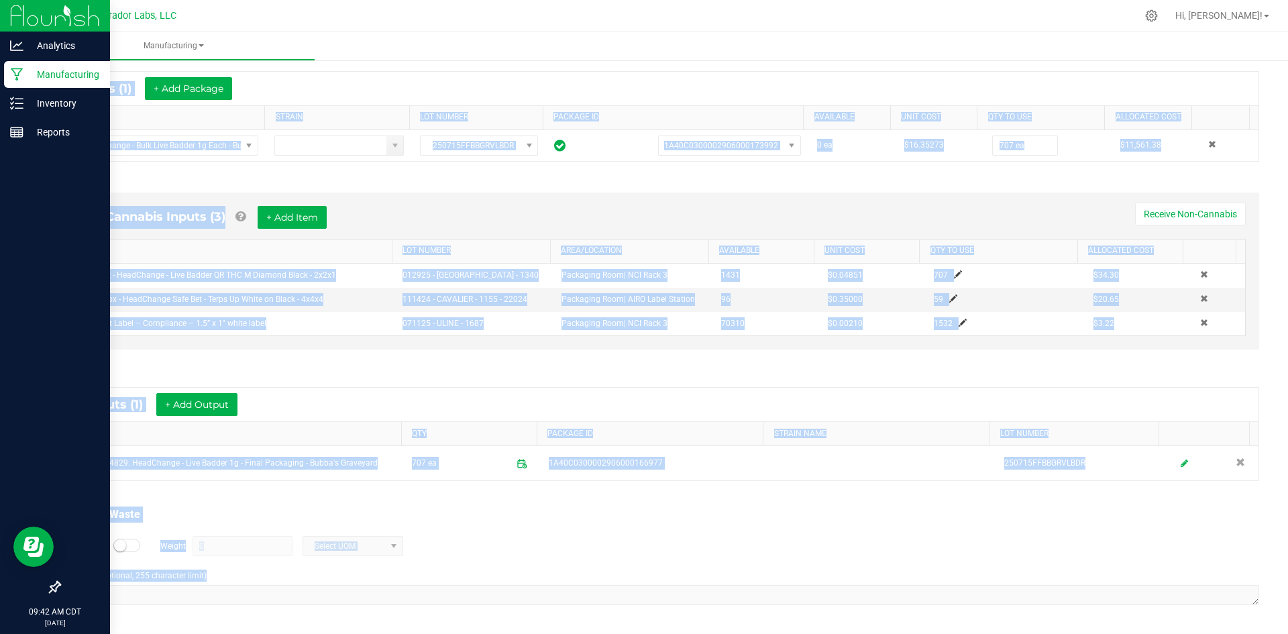
click at [6, 76] on div "Manufacturing" at bounding box center [57, 74] width 106 height 27
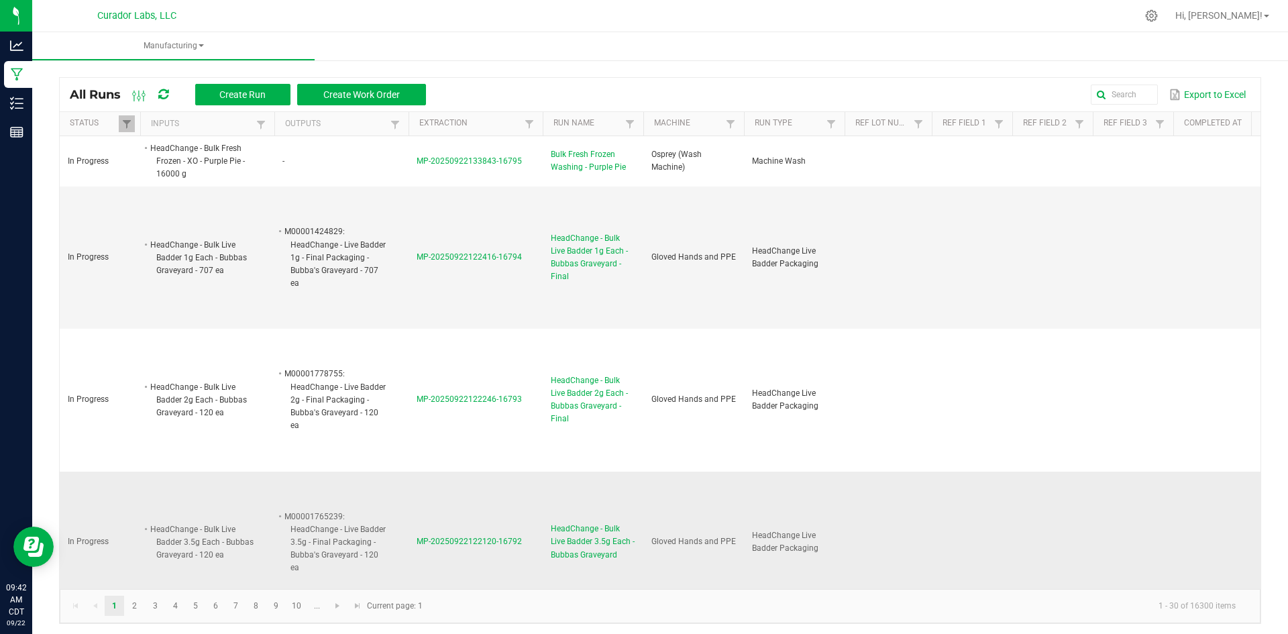
click at [592, 543] on span "HeadChange - Bulk Live Badder 3.5g Each - Bubbas Graveyard" at bounding box center [593, 542] width 85 height 39
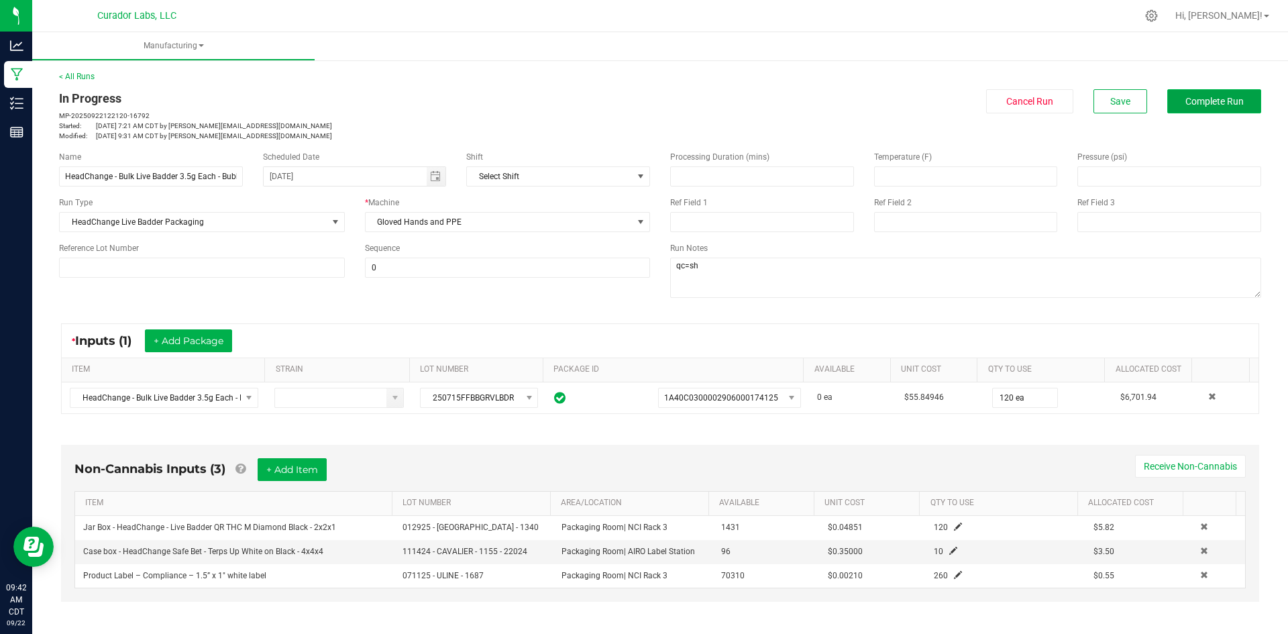
click at [1200, 98] on span "Complete Run" at bounding box center [1215, 101] width 58 height 11
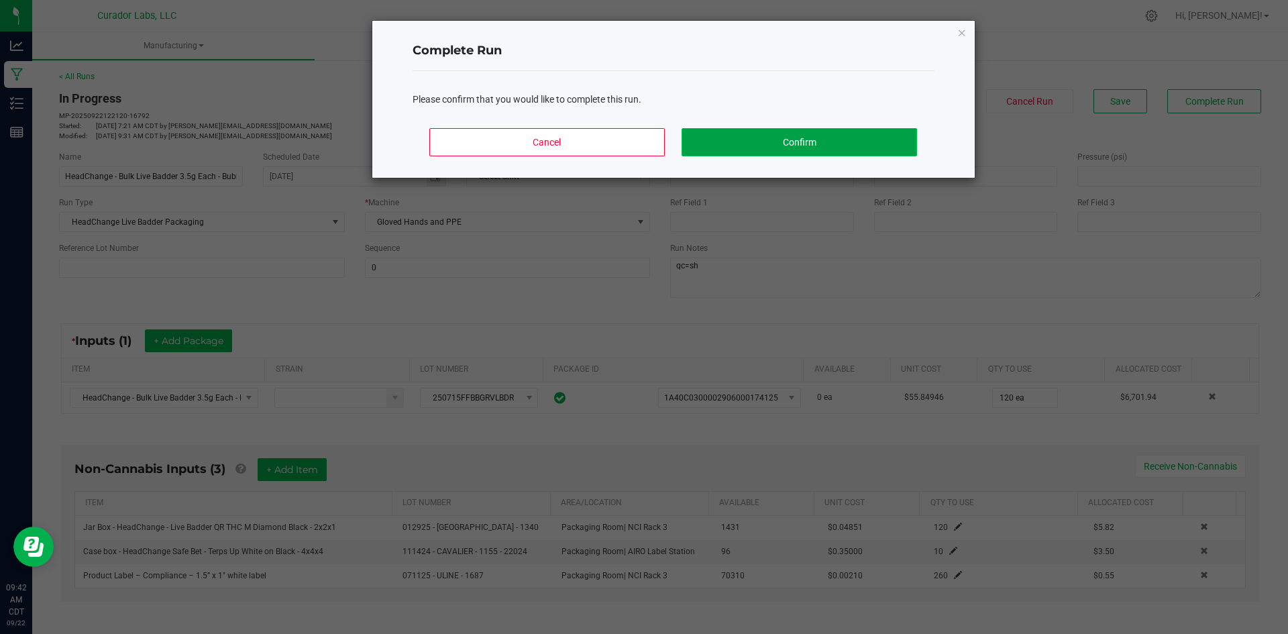
click at [688, 131] on button "Confirm" at bounding box center [799, 142] width 235 height 28
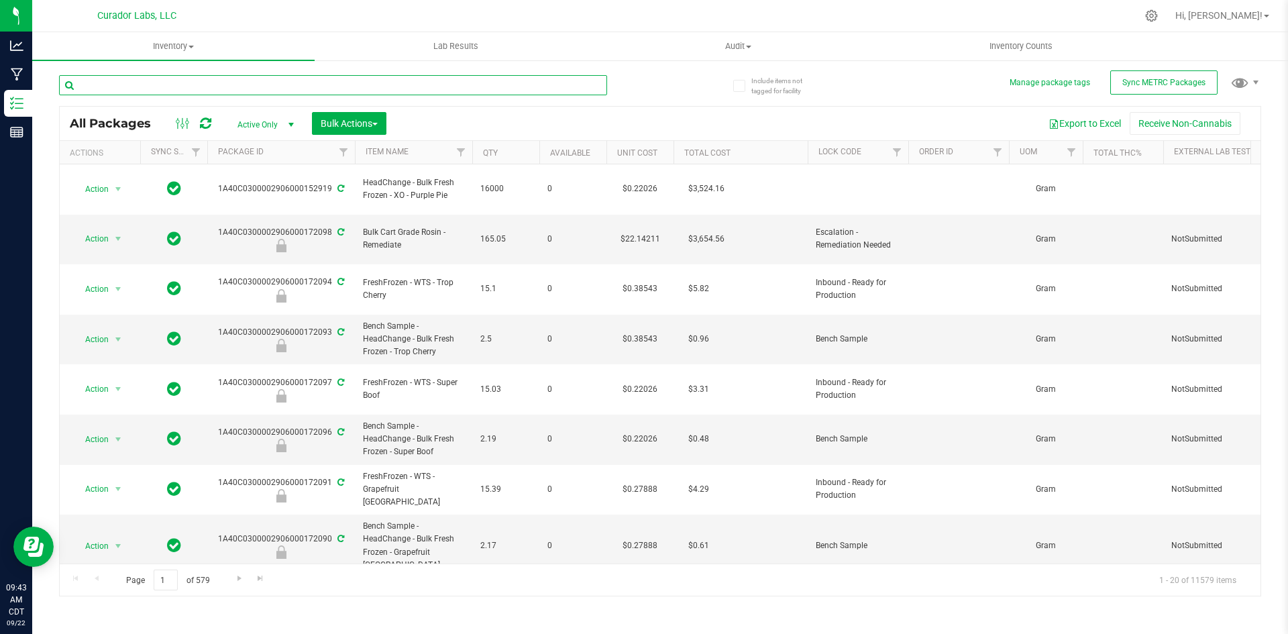
click at [143, 81] on input "text" at bounding box center [333, 85] width 548 height 20
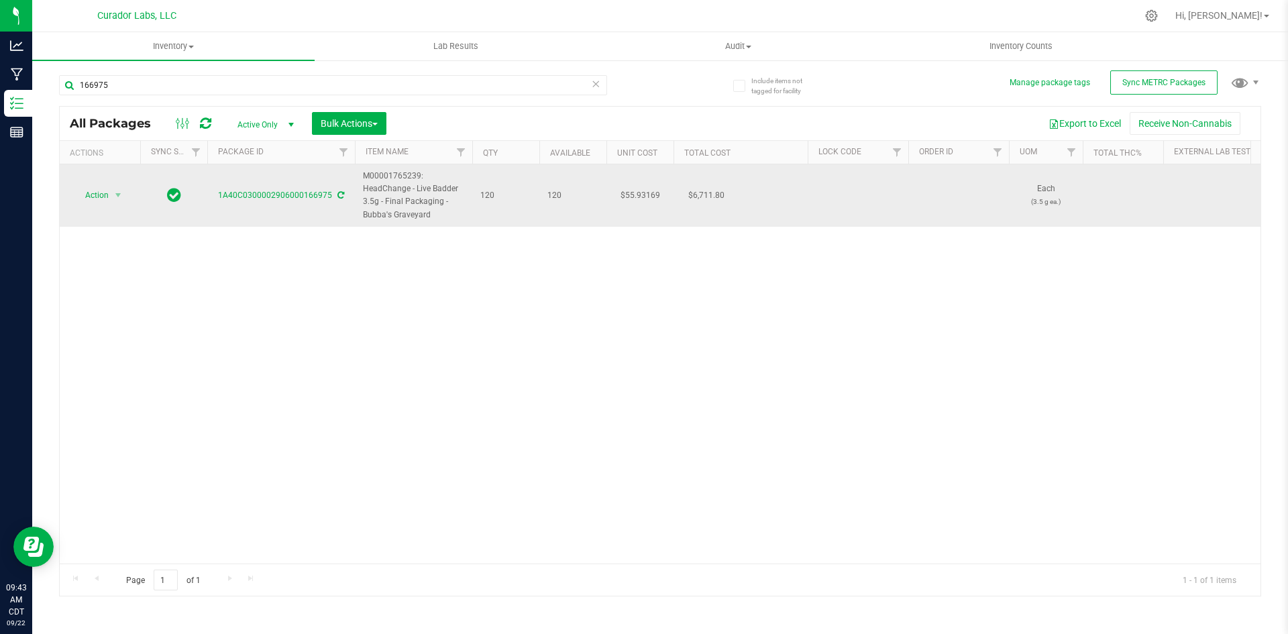
drag, startPoint x: 431, startPoint y: 214, endPoint x: 353, endPoint y: 178, distance: 86.5
copy tr "M00001765239: HeadChange - Live Badder 3.5g - Final Packaging - Bubba's Graveya…"
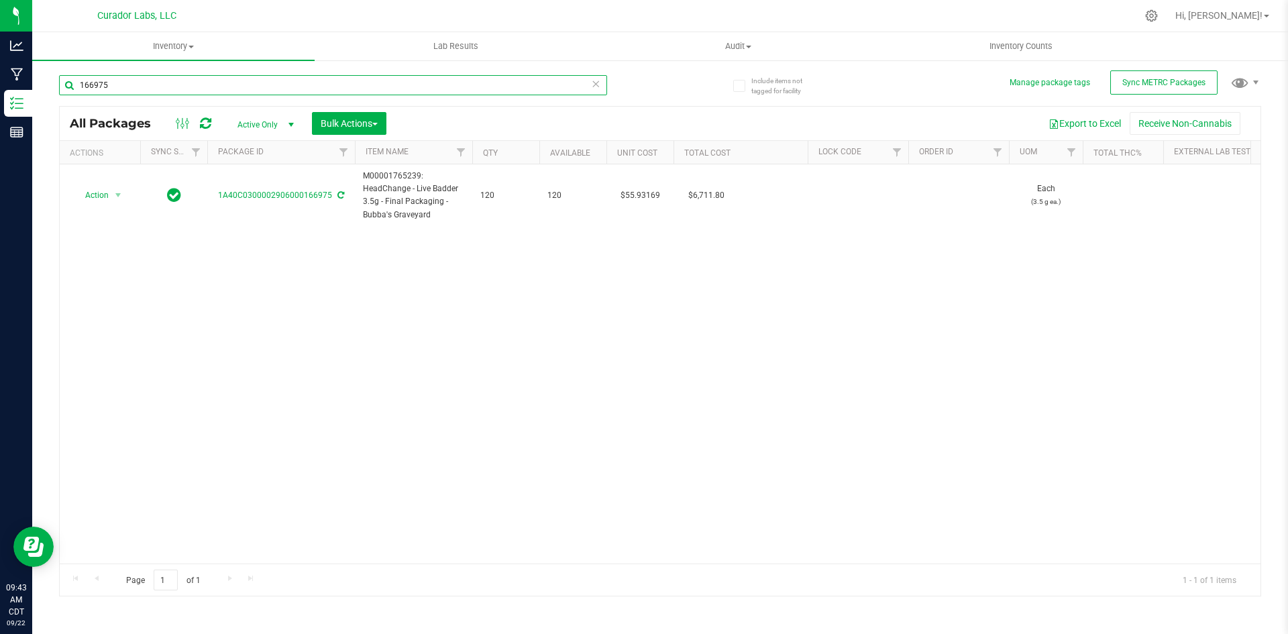
click at [163, 85] on input "166975" at bounding box center [333, 85] width 548 height 20
paste input "M00001765239: HeadChange - Live Badder 3.5g - Final Packaging - Bubba's Graveya…"
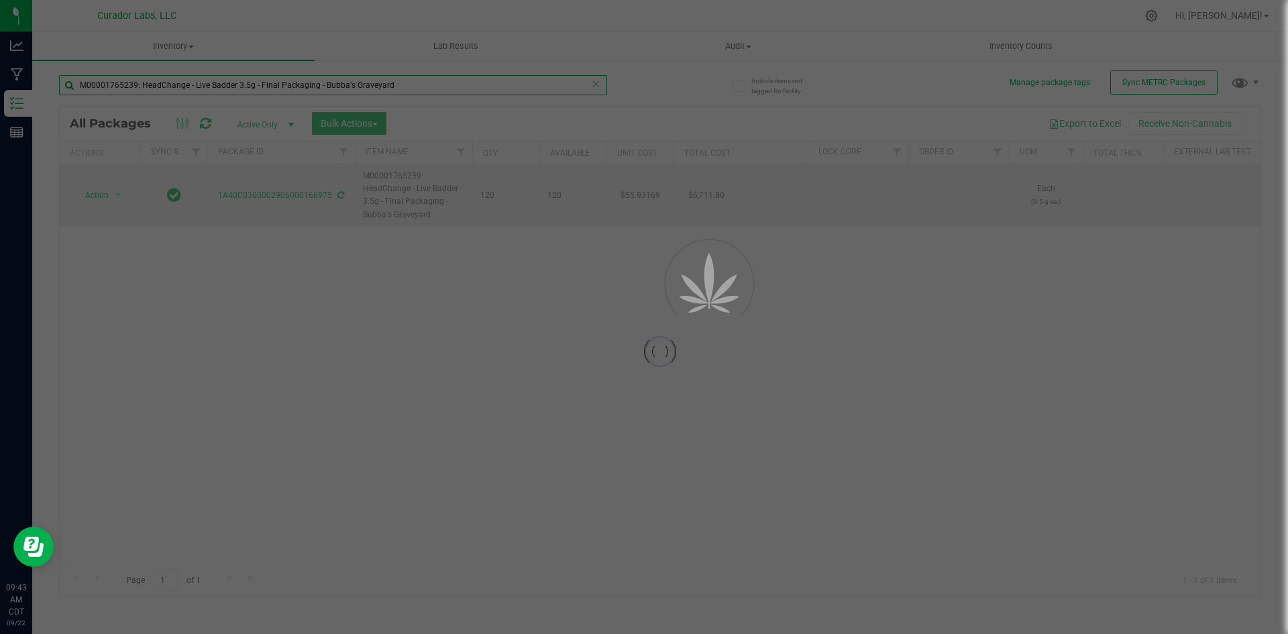
type input "M00001765239: HeadChange - Live Badder 3.5g - Final Packaging - Bubba's Graveya…"
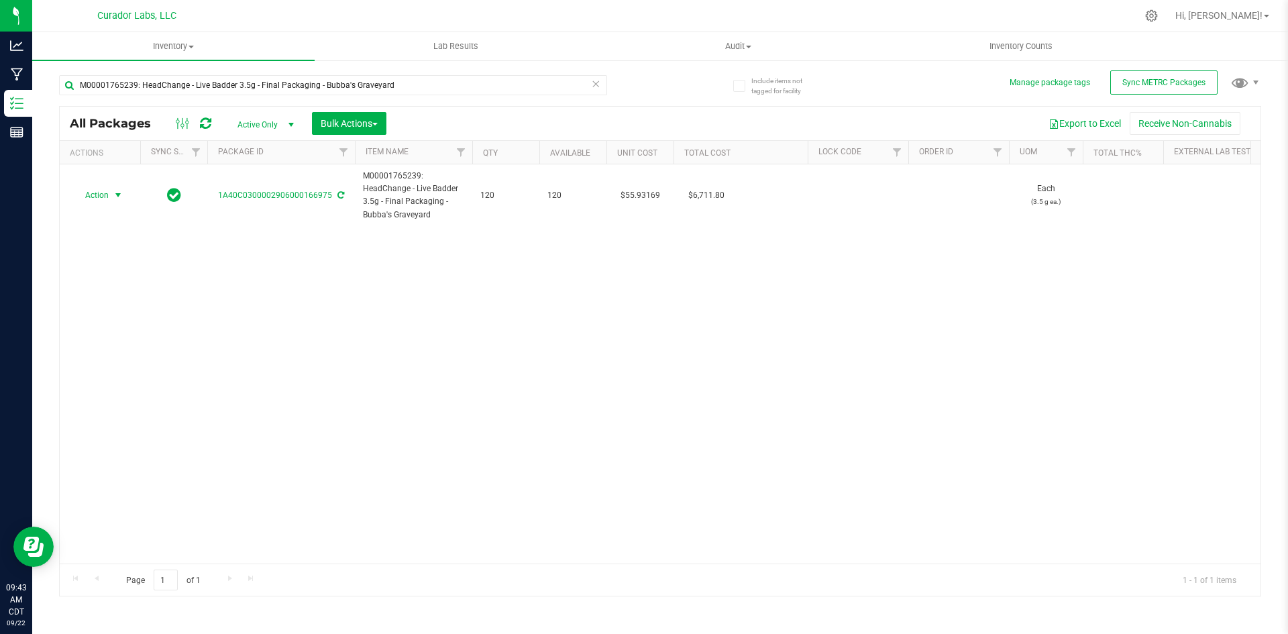
click at [92, 195] on span "Action" at bounding box center [91, 195] width 36 height 19
click at [107, 242] on li "Create package" at bounding box center [116, 238] width 85 height 20
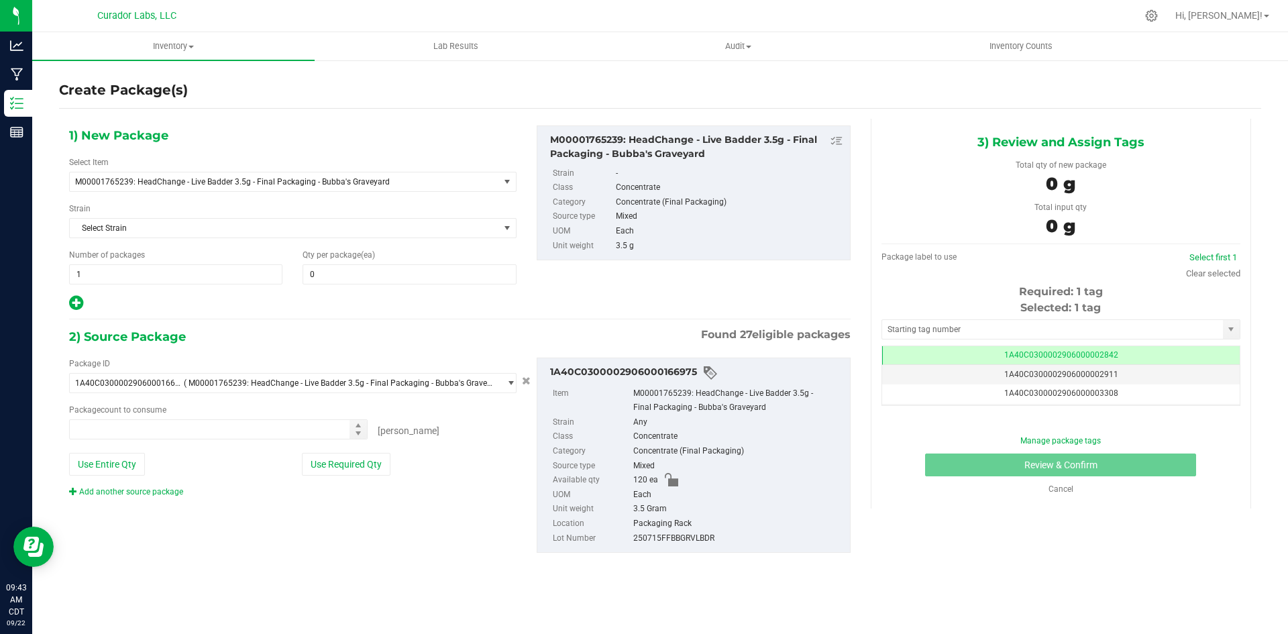
type input "0"
type input "0 ea"
click at [105, 274] on span "1 1" at bounding box center [175, 274] width 213 height 20
type input "10"
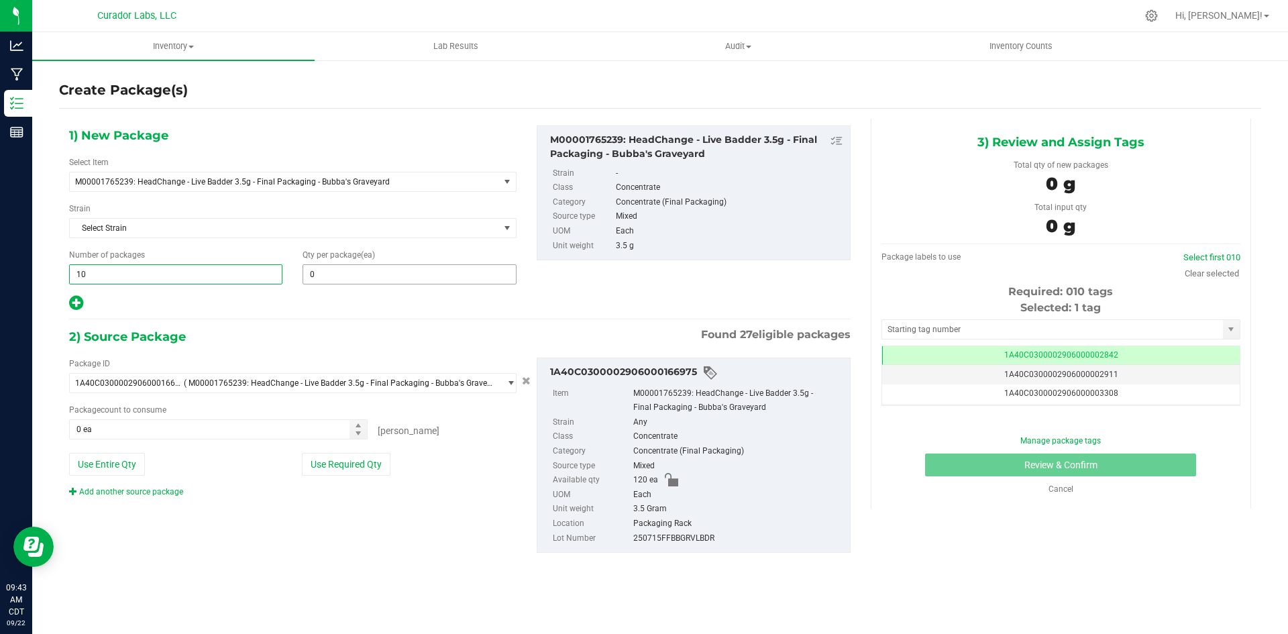
click at [331, 270] on span "0 0" at bounding box center [409, 274] width 213 height 20
type input "12"
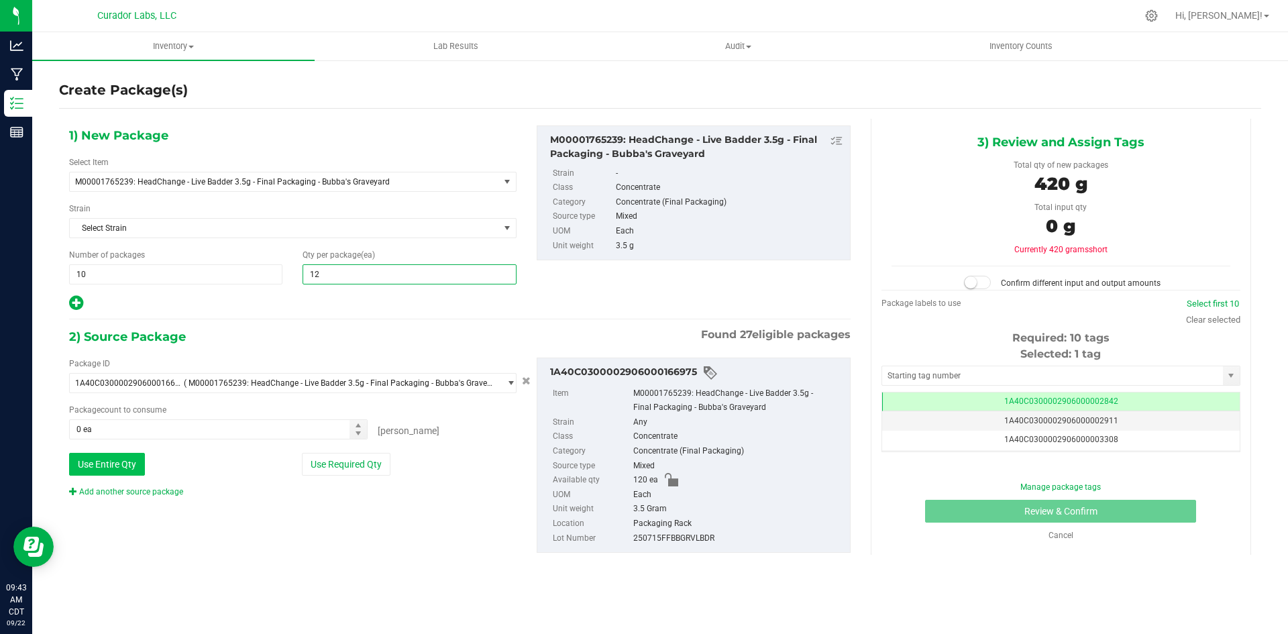
type input "12"
click at [112, 460] on button "Use Entire Qty" at bounding box center [107, 464] width 76 height 23
type input "120 ea"
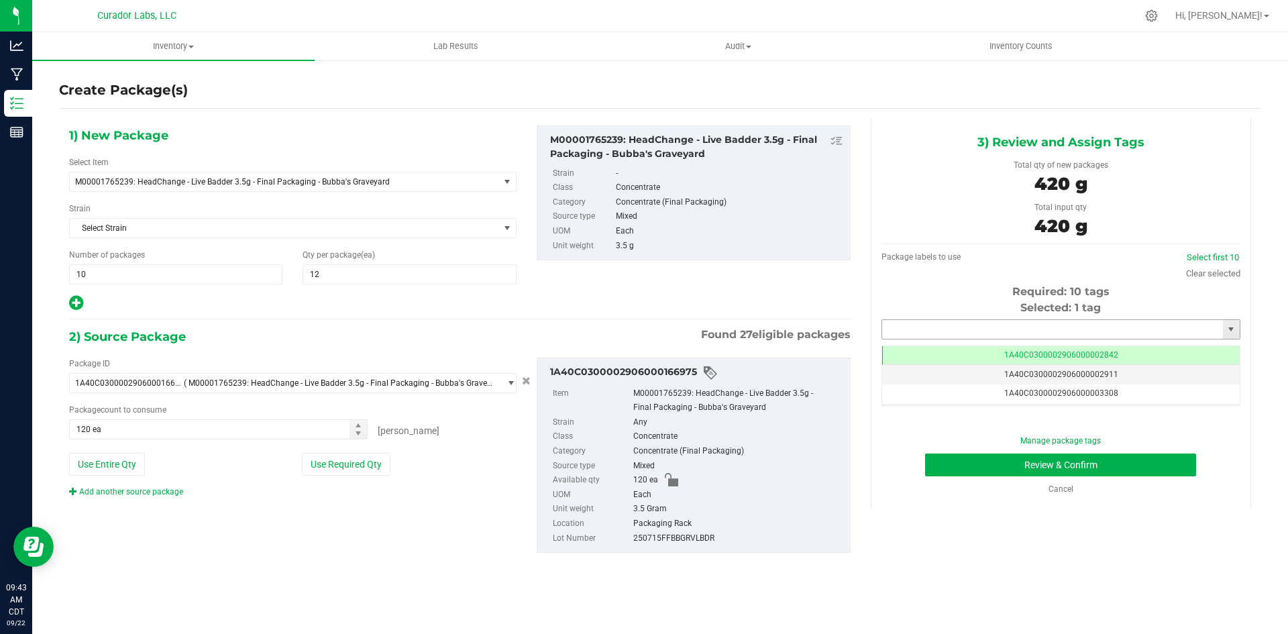
click at [932, 331] on input "text" at bounding box center [1052, 329] width 341 height 19
click at [961, 354] on li "1A40C0300002906000174261" at bounding box center [1061, 352] width 358 height 20
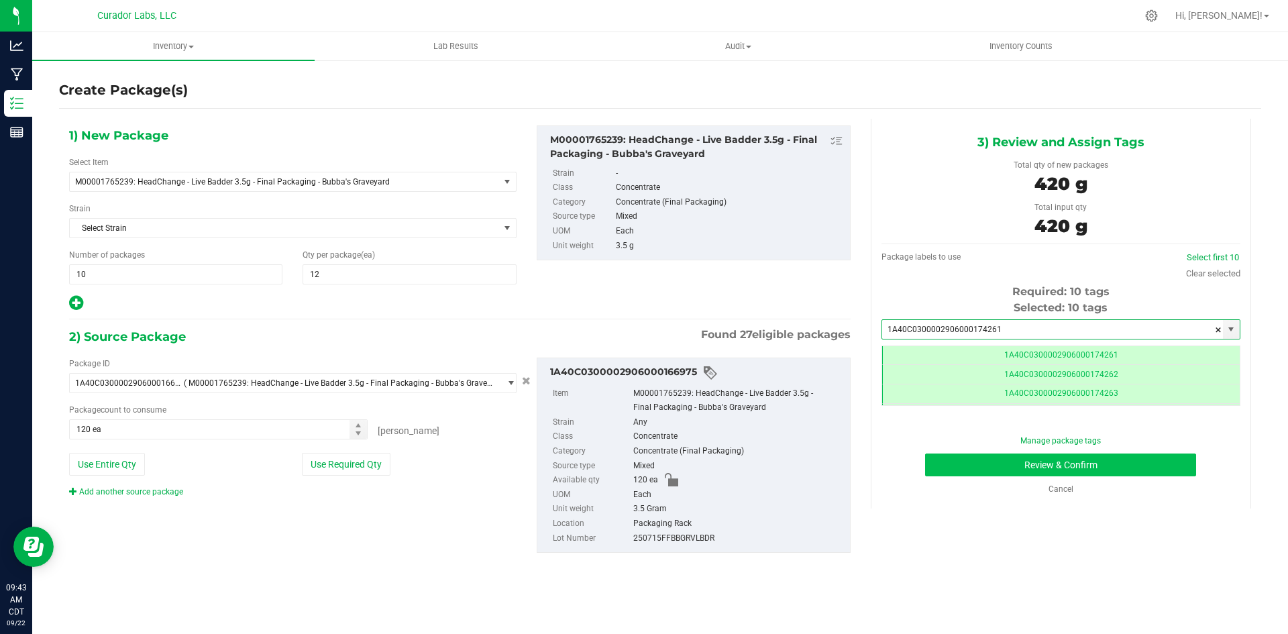
scroll to position [0, -1]
type input "1A40C0300002906000174261"
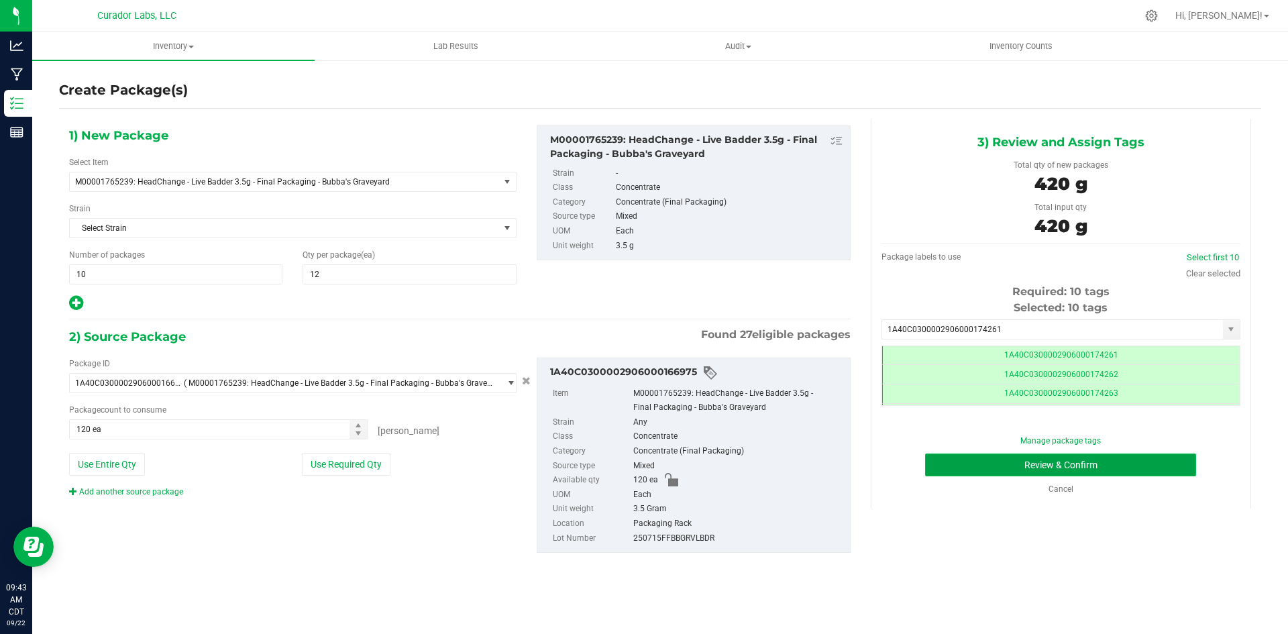
click at [1018, 460] on button "Review & Confirm" at bounding box center [1060, 465] width 271 height 23
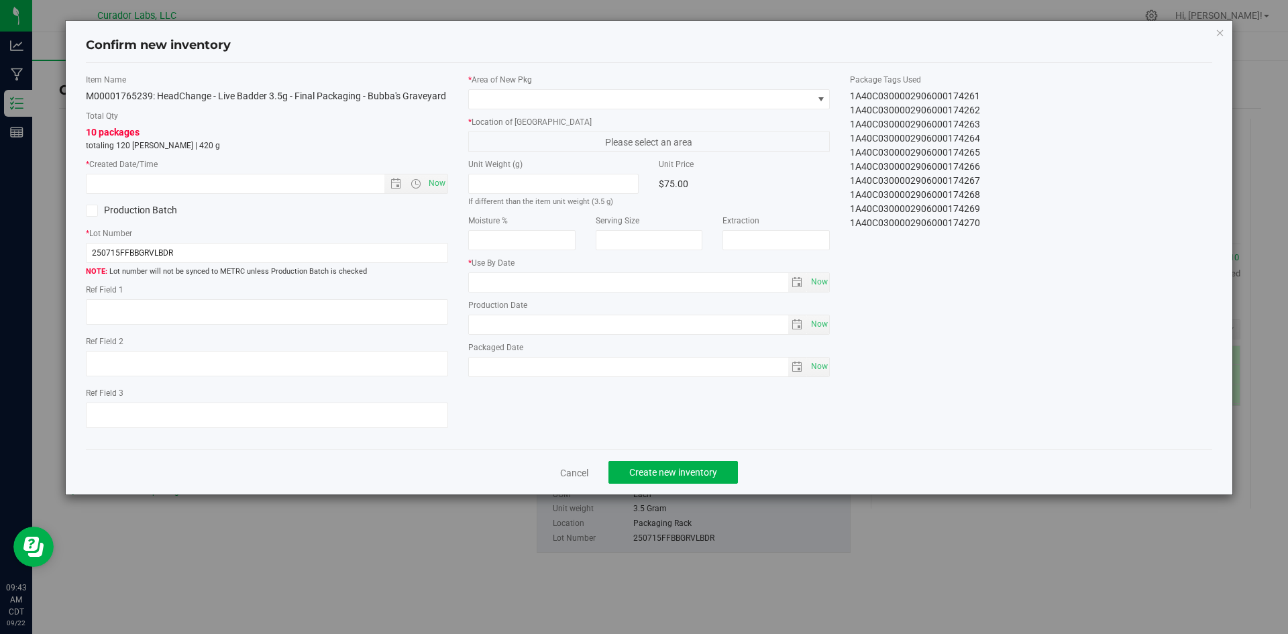
type input "[DATE]"
click at [435, 177] on span "Now" at bounding box center [436, 183] width 23 height 19
type input "[DATE] 9:43 AM"
click at [508, 104] on span at bounding box center [641, 99] width 344 height 19
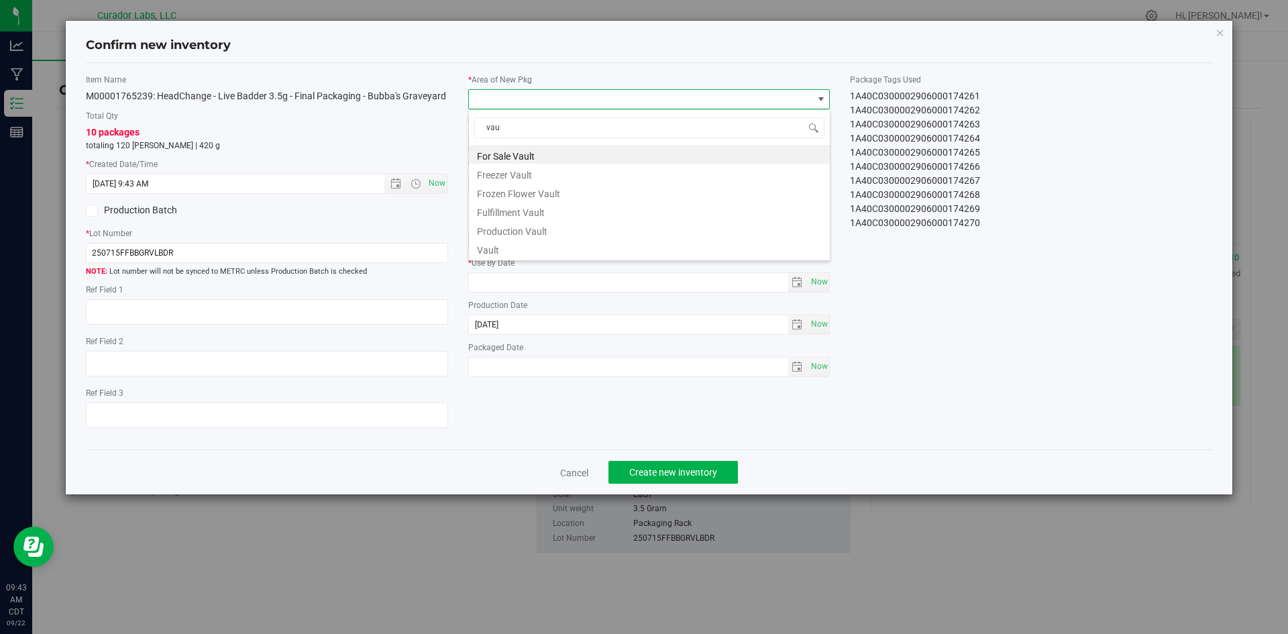
type input "vaul"
click at [519, 248] on li "Vault" at bounding box center [649, 248] width 361 height 19
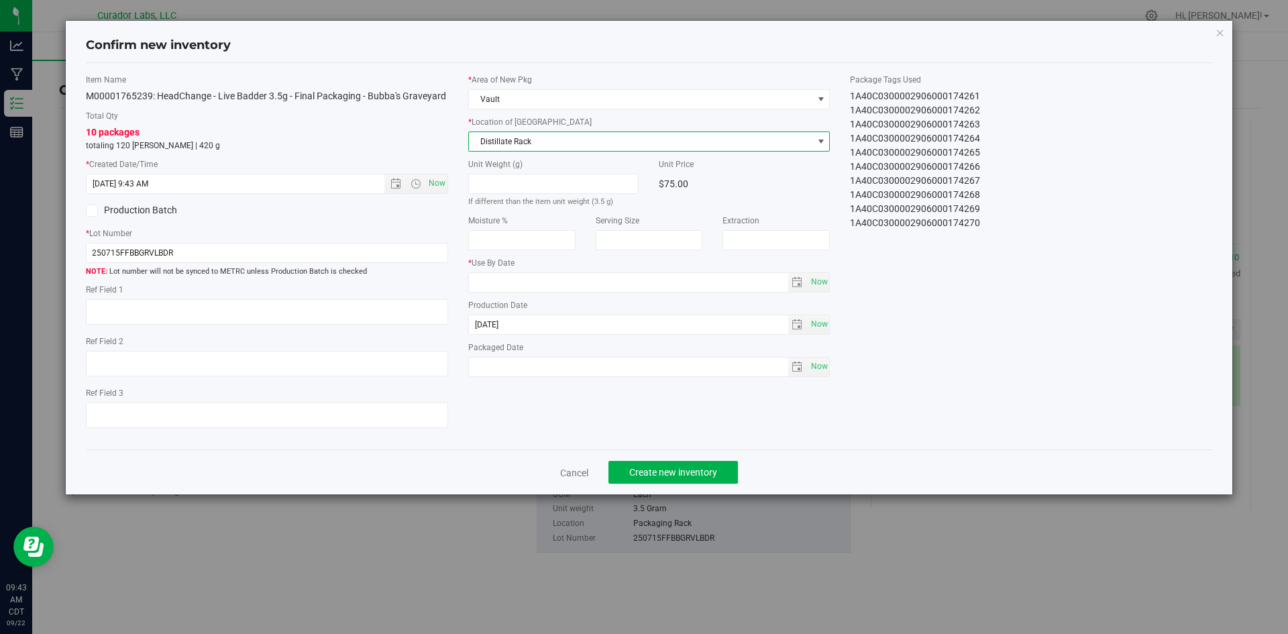
click at [550, 140] on span "Distillate Rack" at bounding box center [641, 141] width 344 height 19
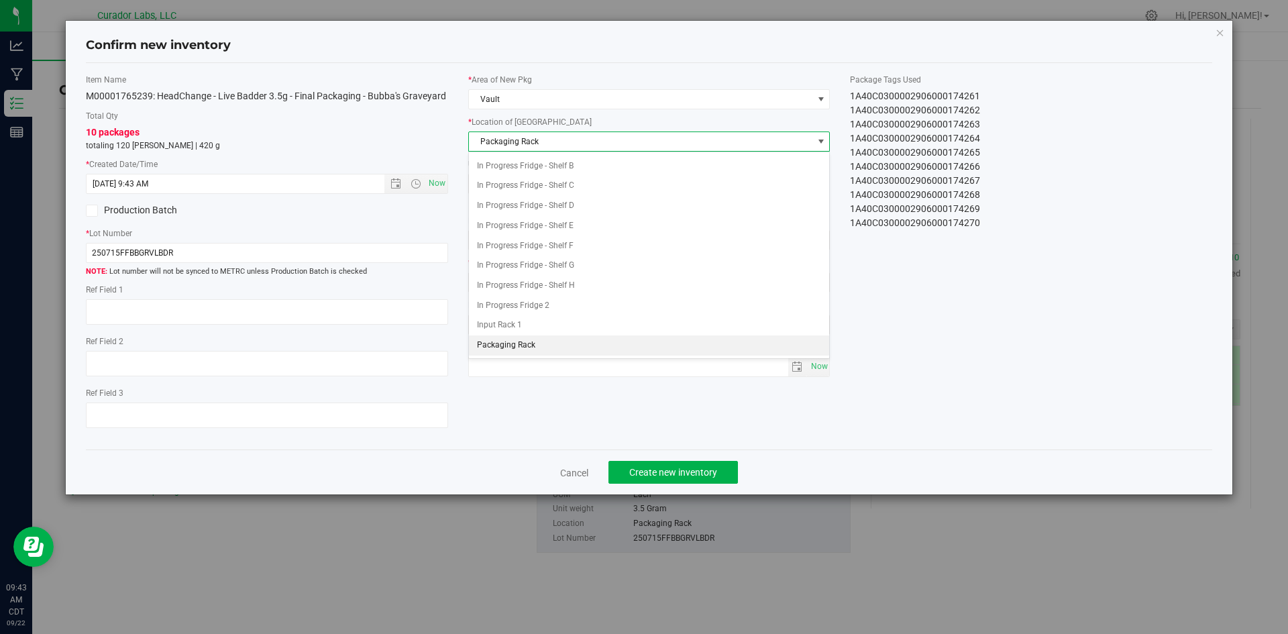
click at [537, 346] on li "Packaging Rack" at bounding box center [649, 345] width 361 height 20
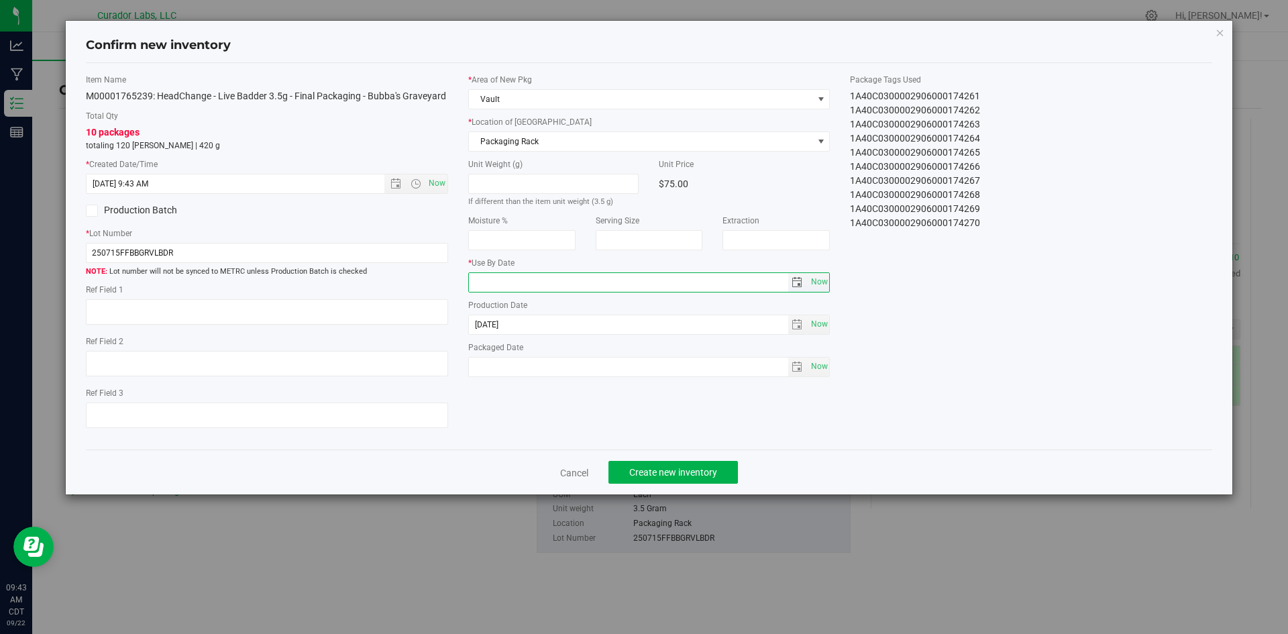
click at [498, 288] on input "text" at bounding box center [628, 282] width 319 height 19
type input "[DATE]"
click at [817, 364] on span "Now" at bounding box center [819, 366] width 23 height 19
type input "[DATE]"
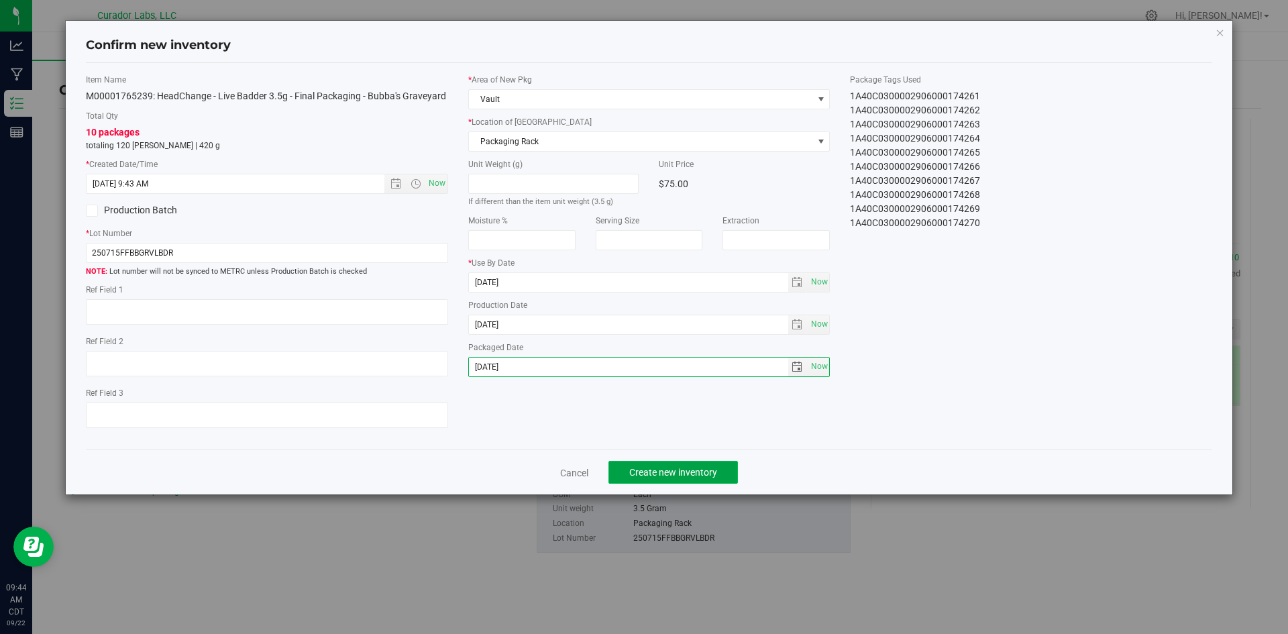
click at [705, 469] on span "Create new inventory" at bounding box center [673, 472] width 88 height 11
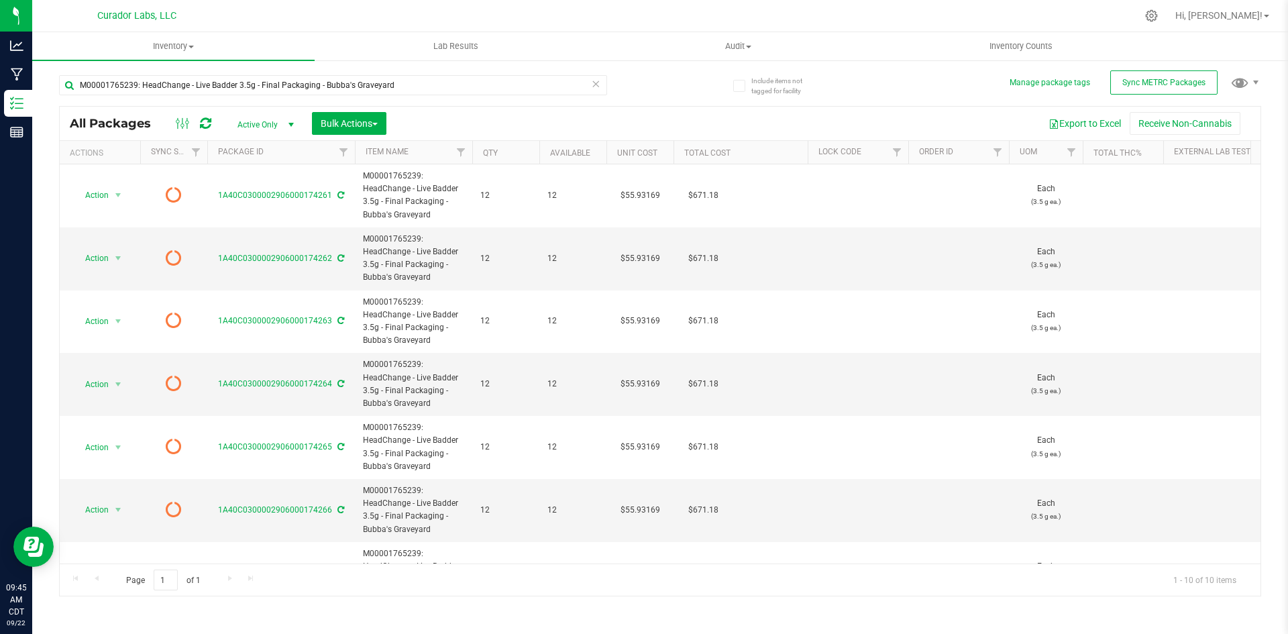
click at [205, 118] on icon at bounding box center [205, 123] width 11 height 13
click at [1110, 121] on button "Export to Excel" at bounding box center [1085, 123] width 90 height 23
click at [328, 119] on span "Bulk Actions" at bounding box center [349, 123] width 57 height 11
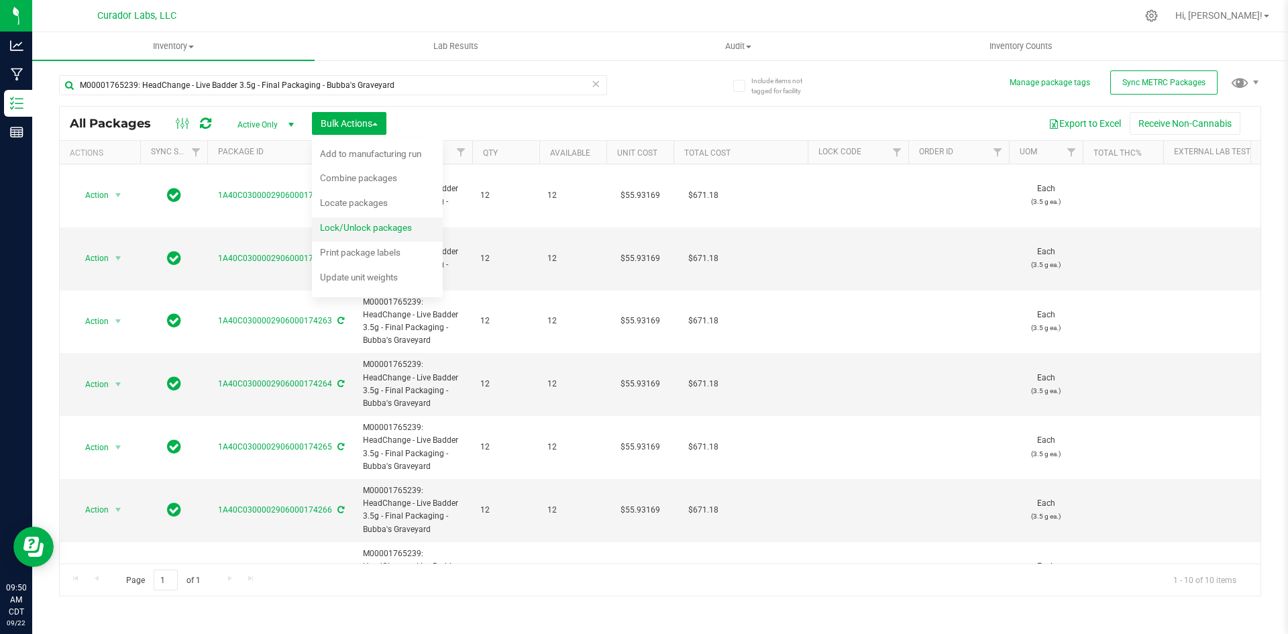
click at [361, 227] on span "Lock/Unlock packages" at bounding box center [366, 227] width 92 height 11
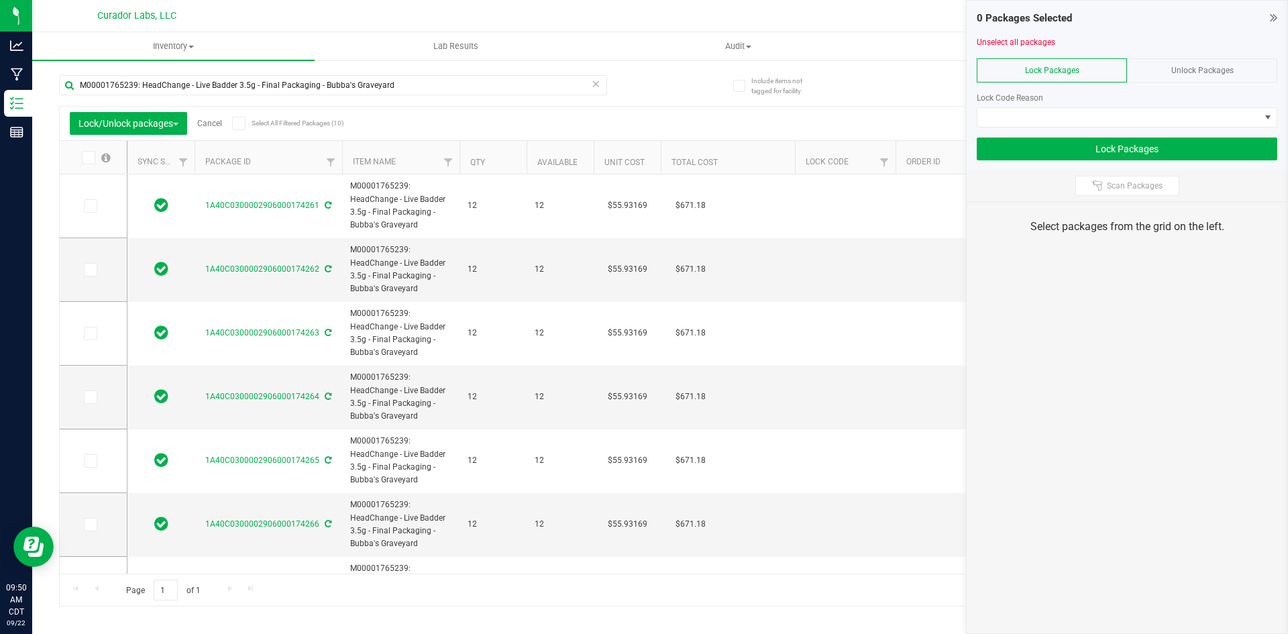
click at [246, 136] on div "Lock/Unlock packages Cancel Select All Filtered Packages (10) Add to manufactur…" at bounding box center [660, 124] width 1201 height 34
click at [242, 123] on icon at bounding box center [238, 123] width 9 height 0
click at [0, 0] on input "Select All Filtered Packages (10)" at bounding box center [0, 0] width 0 height 0
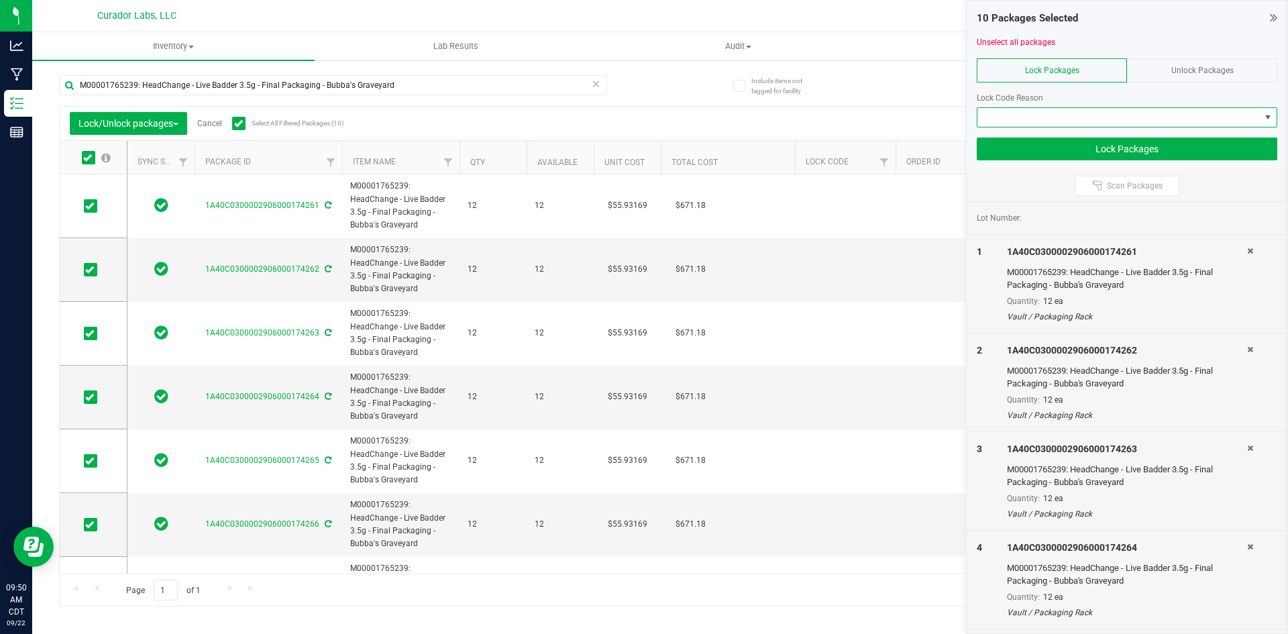
click at [1035, 117] on span at bounding box center [1119, 117] width 282 height 19
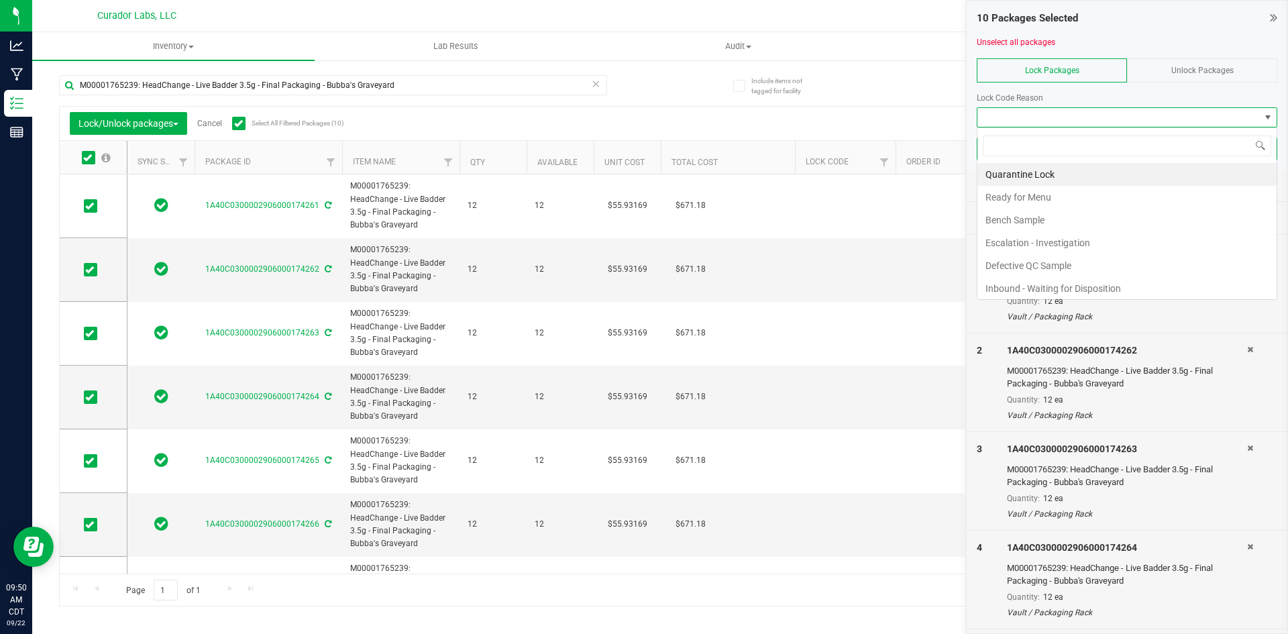
scroll to position [20, 301]
click at [1030, 203] on li "Ready for Menu" at bounding box center [1127, 197] width 299 height 23
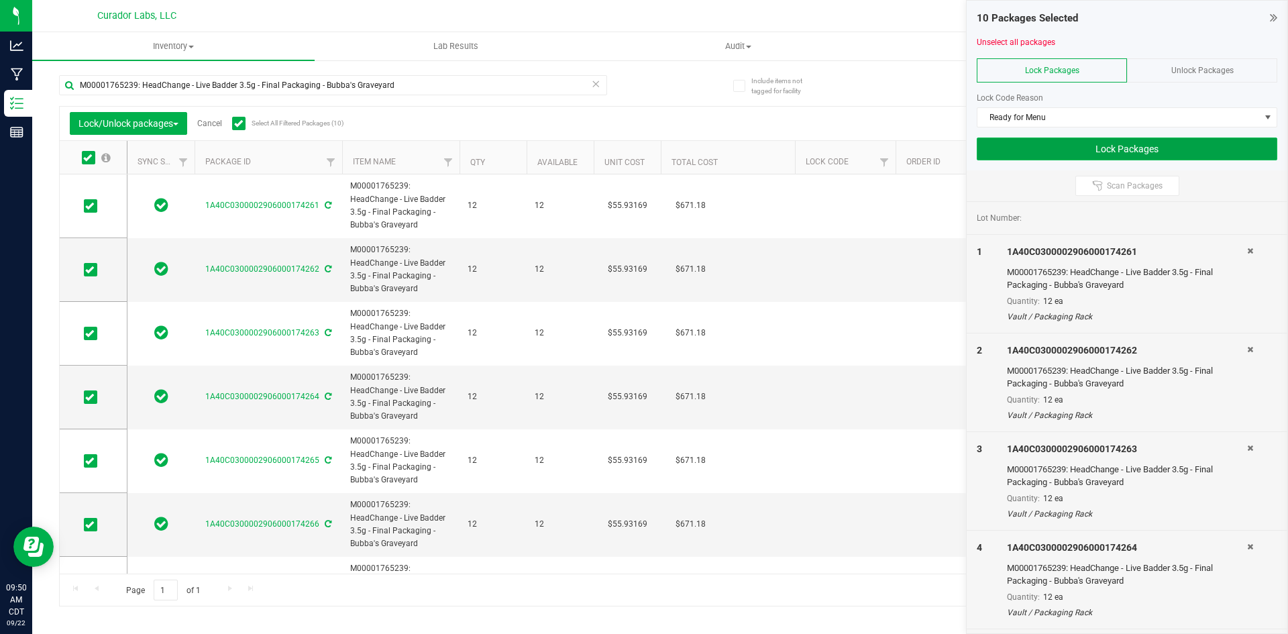
click at [1012, 142] on button "Lock Packages" at bounding box center [1127, 149] width 301 height 23
